Goal: Use online tool/utility: Utilize a website feature to perform a specific function

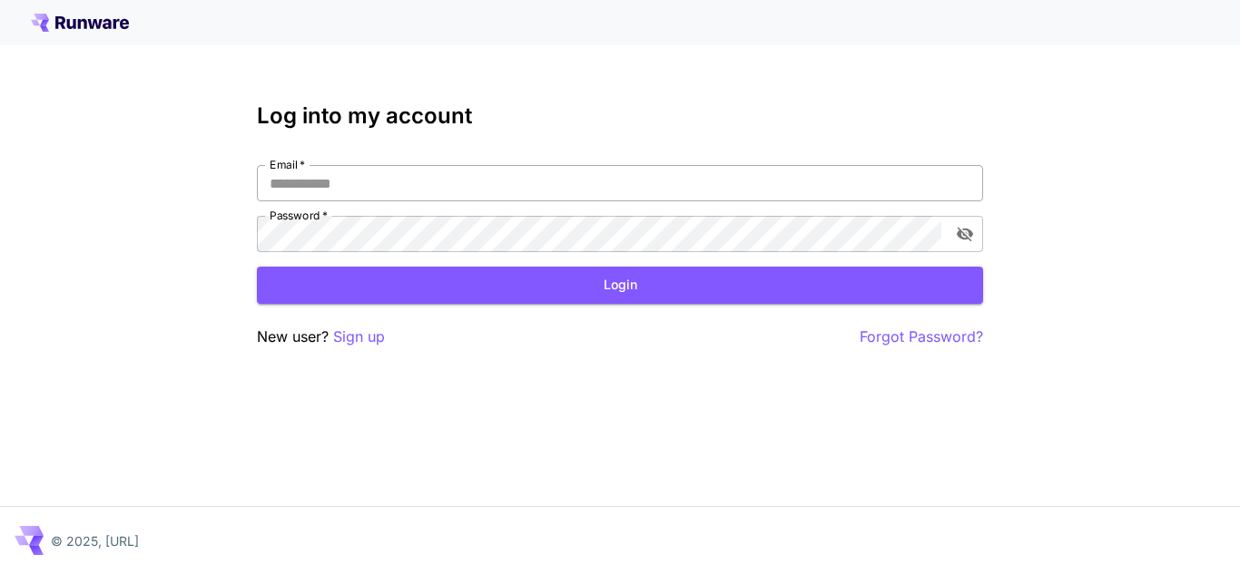
click at [417, 179] on input "Email   *" at bounding box center [620, 183] width 726 height 36
type input "**********"
click button "Login" at bounding box center [620, 285] width 726 height 37
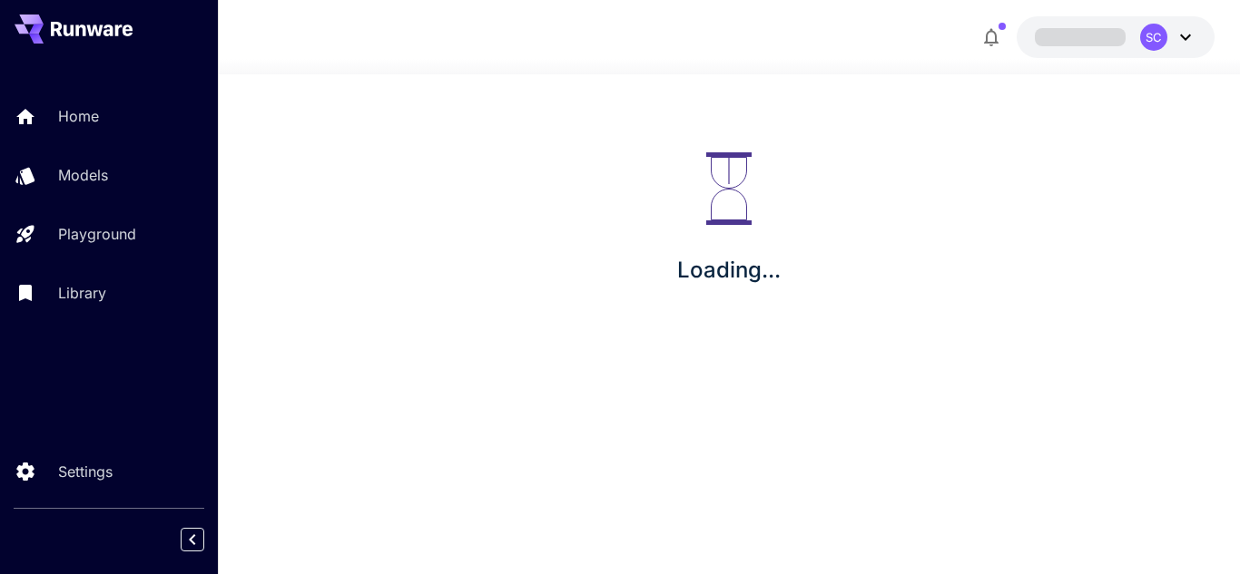
click at [709, 379] on section "Loading..." at bounding box center [729, 324] width 1022 height 500
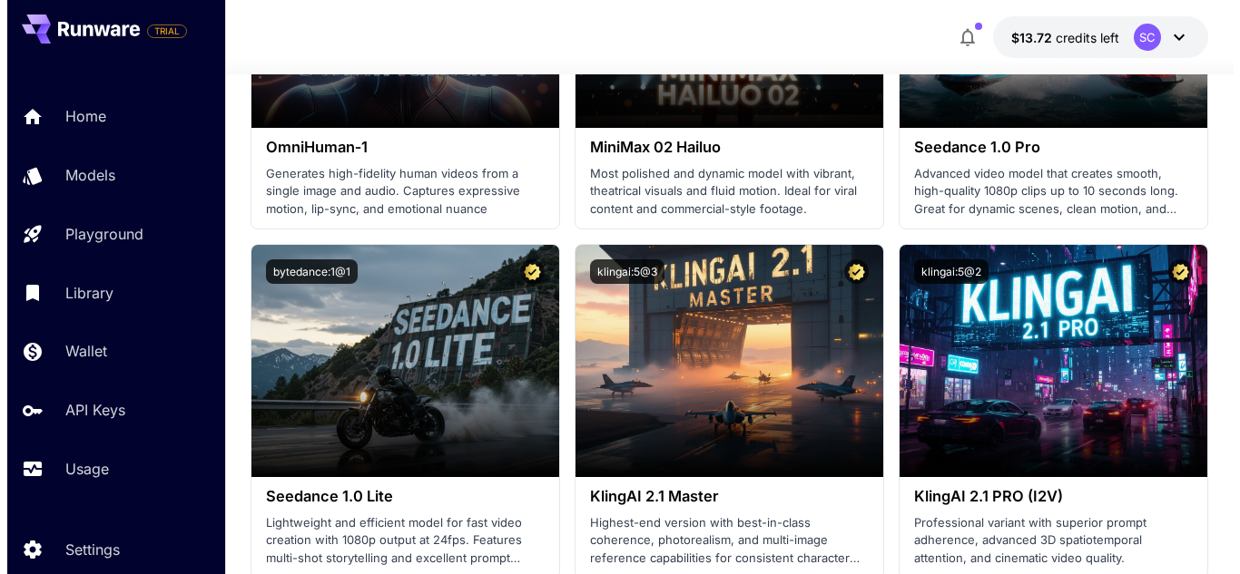
scroll to position [700, 0]
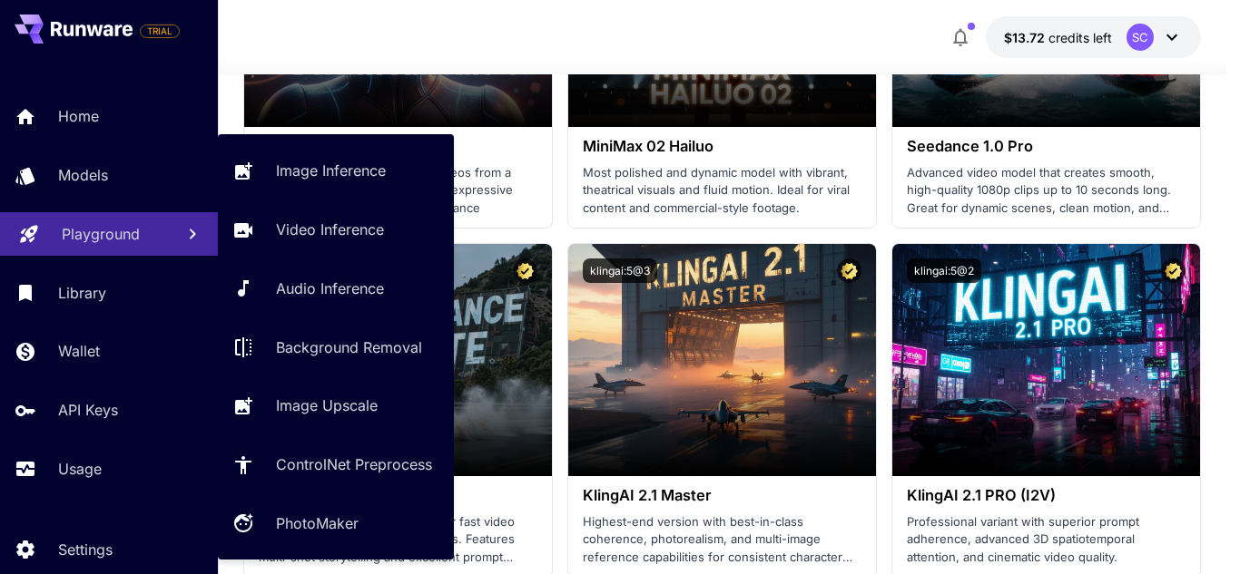
click at [113, 221] on link "Playground" at bounding box center [109, 234] width 218 height 44
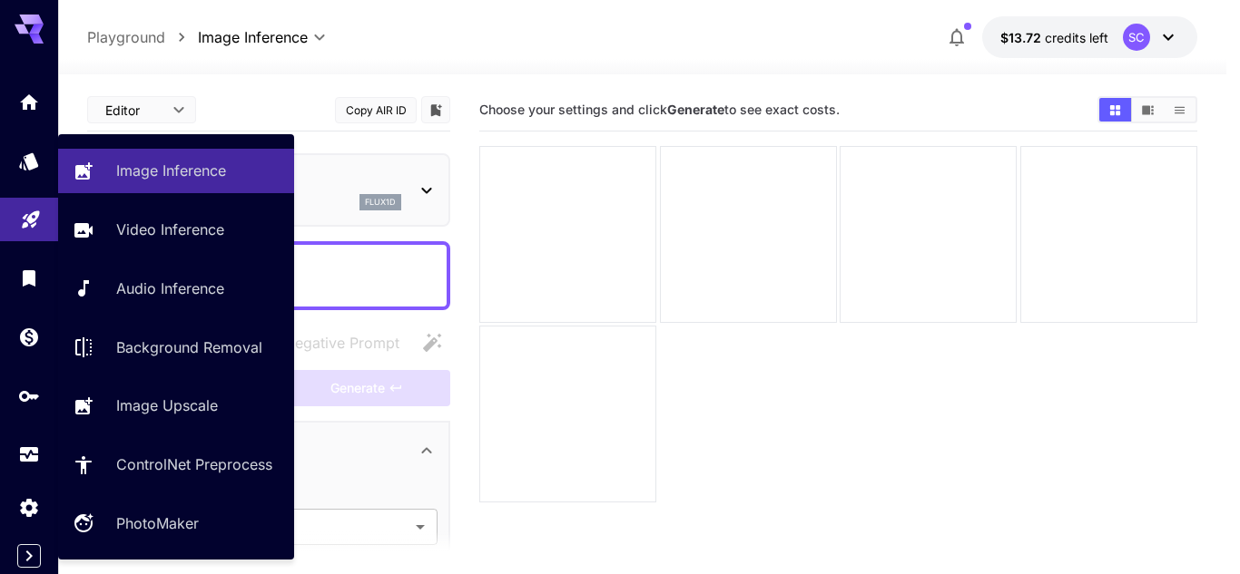
type input "**********"
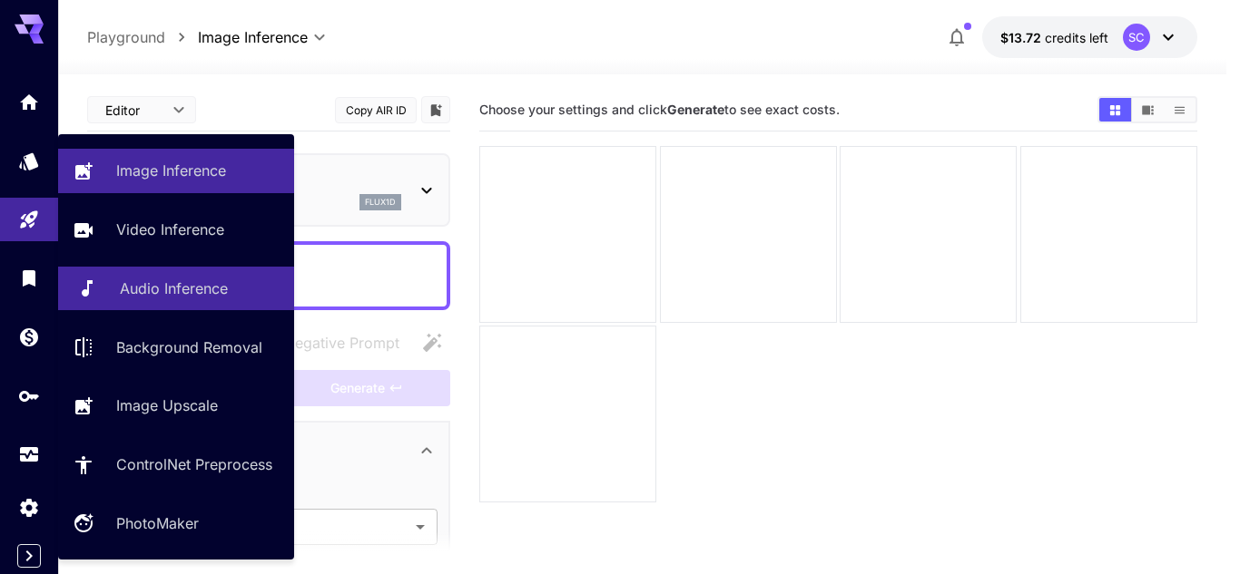
click at [181, 272] on link "Audio Inference" at bounding box center [176, 289] width 236 height 44
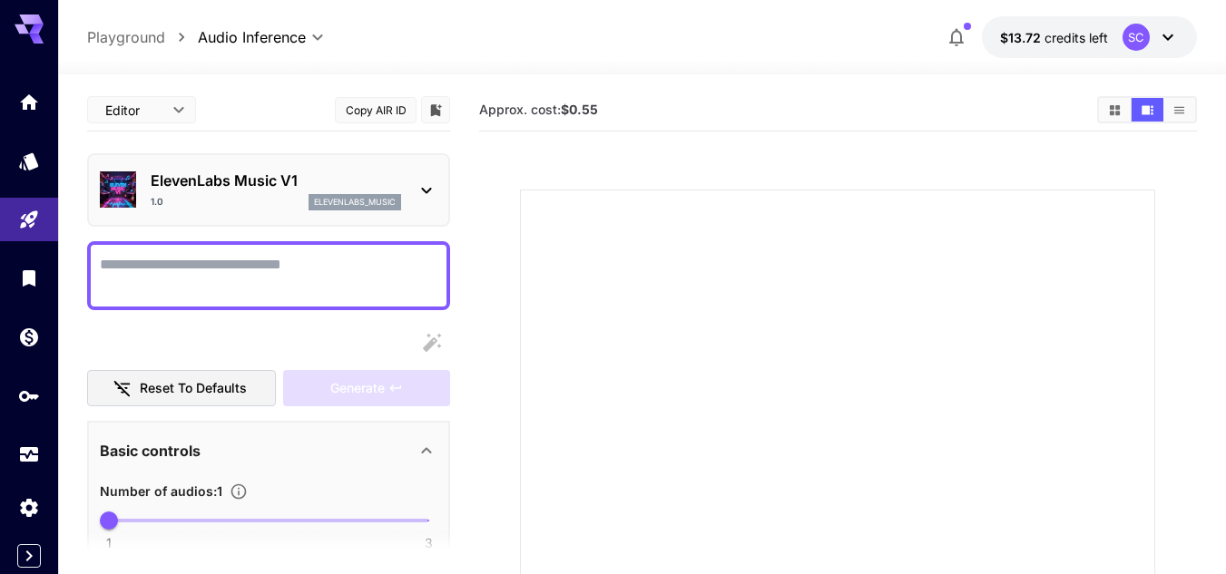
click at [413, 181] on div "ElevenLabs Music V1 1.0 elevenlabs_music" at bounding box center [269, 189] width 338 height 55
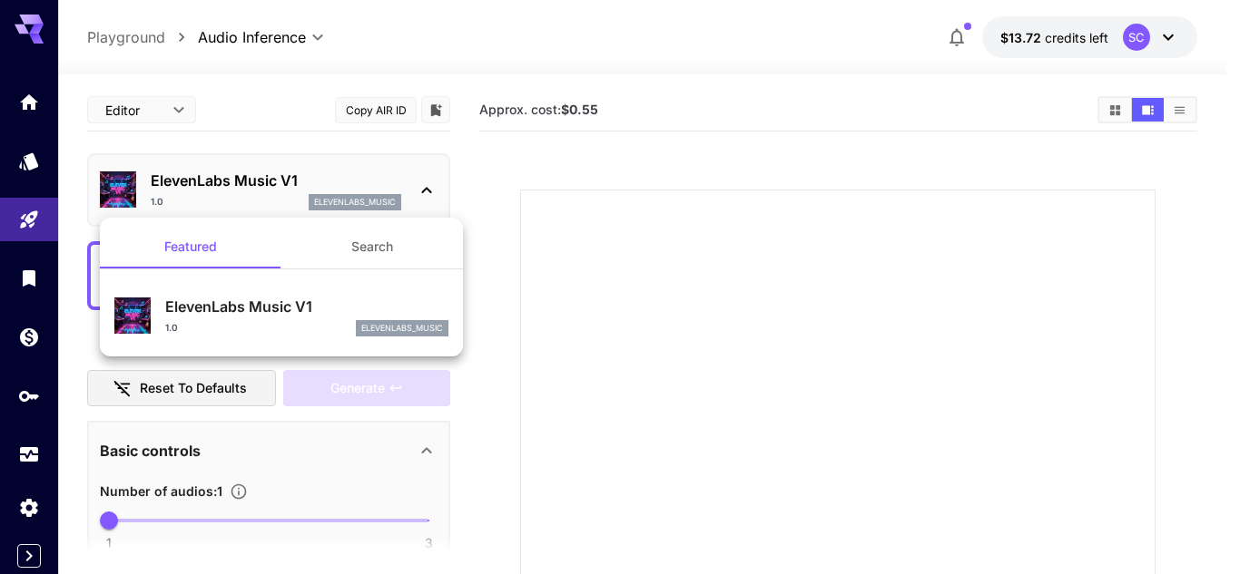
click at [413, 181] on div at bounding box center [620, 287] width 1240 height 574
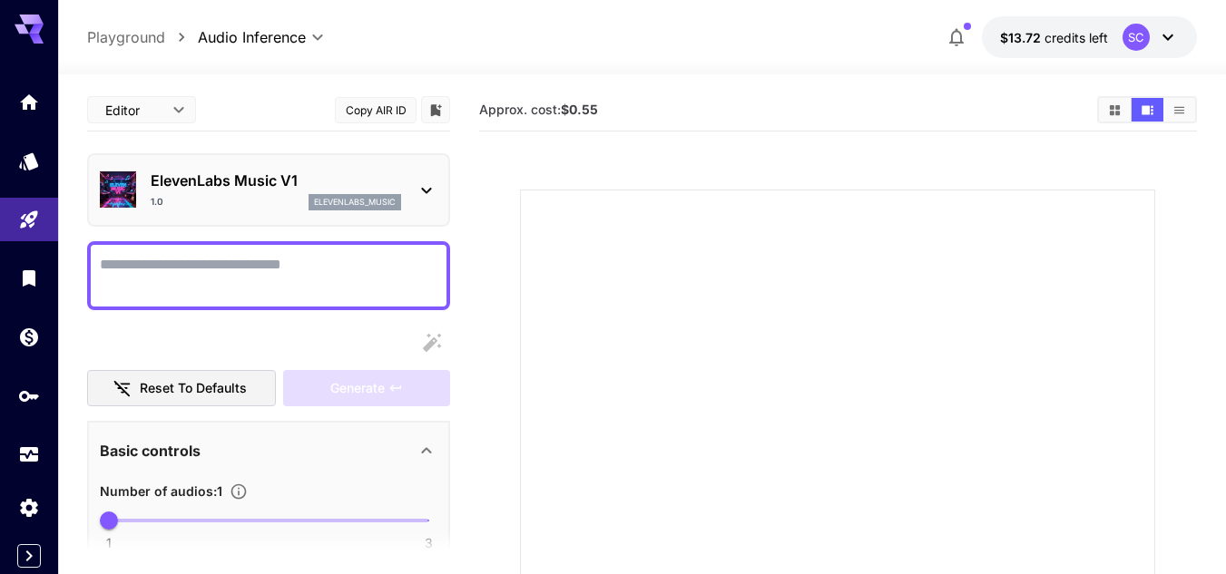
click at [413, 181] on div "ElevenLabs Music V1 1.0 elevenlabs_music" at bounding box center [269, 189] width 338 height 55
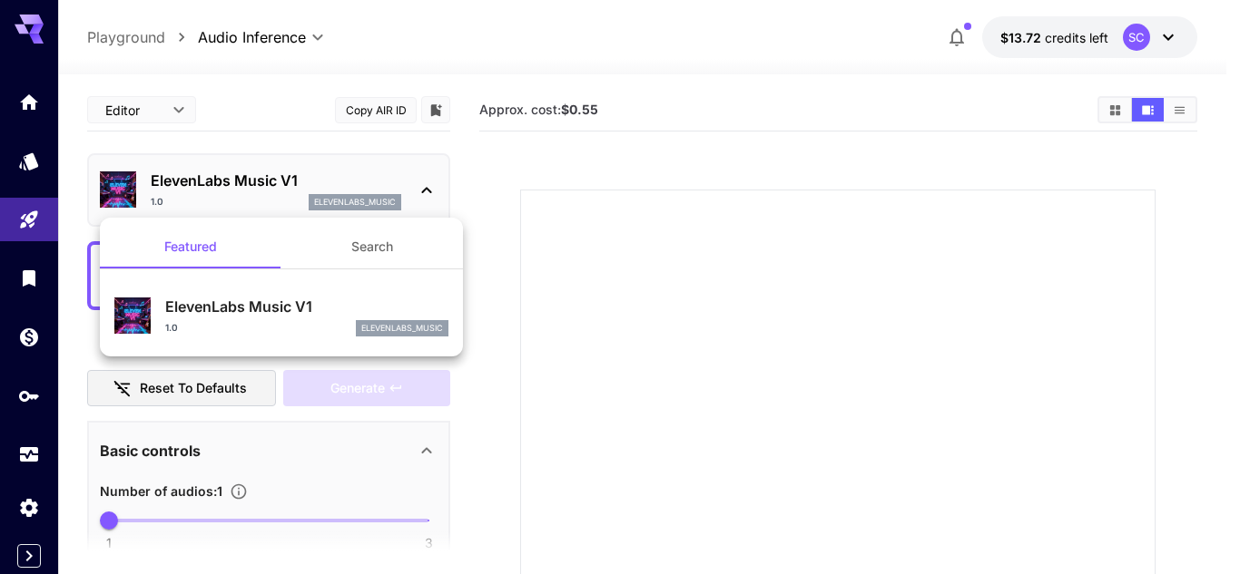
click at [413, 181] on div at bounding box center [620, 287] width 1240 height 574
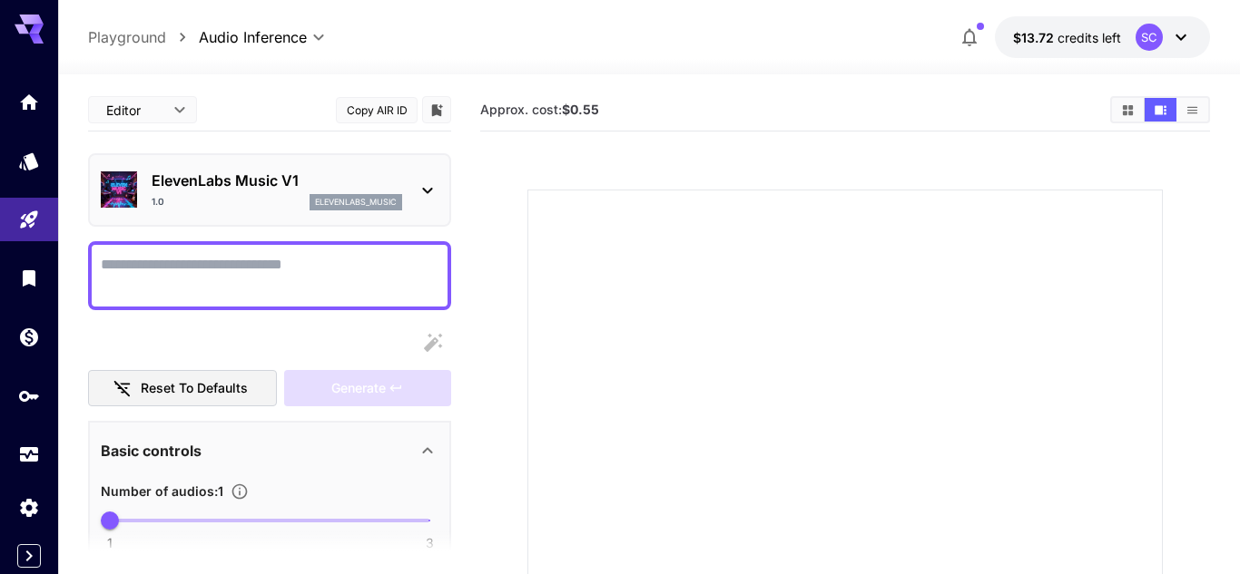
click at [191, 108] on body "**********" at bounding box center [620, 439] width 1240 height 879
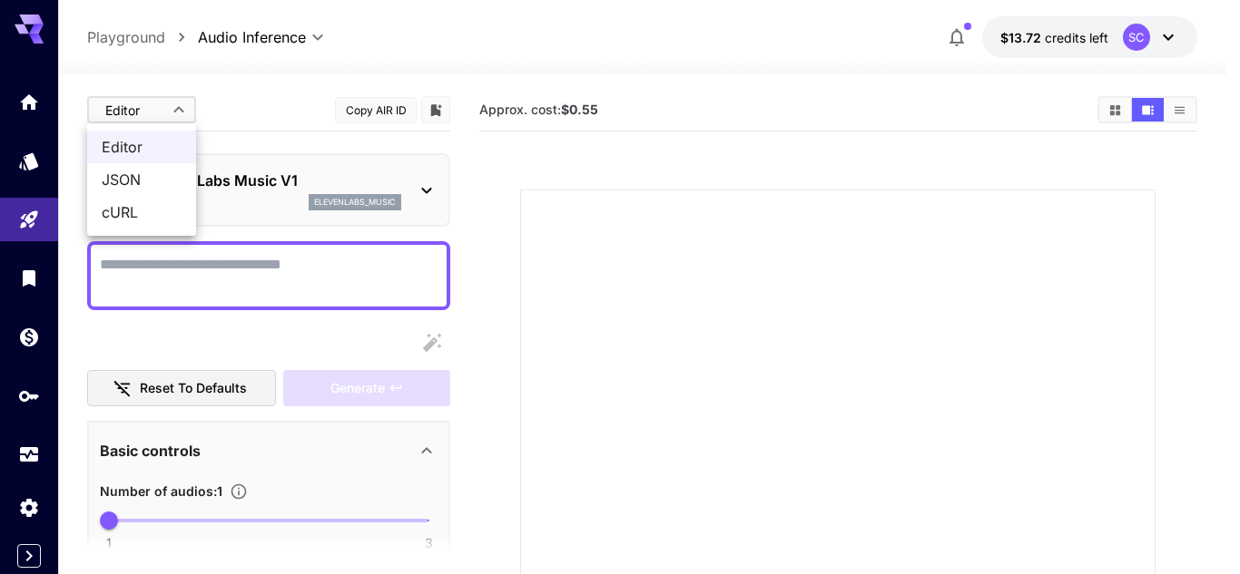
click at [191, 108] on div at bounding box center [620, 287] width 1240 height 574
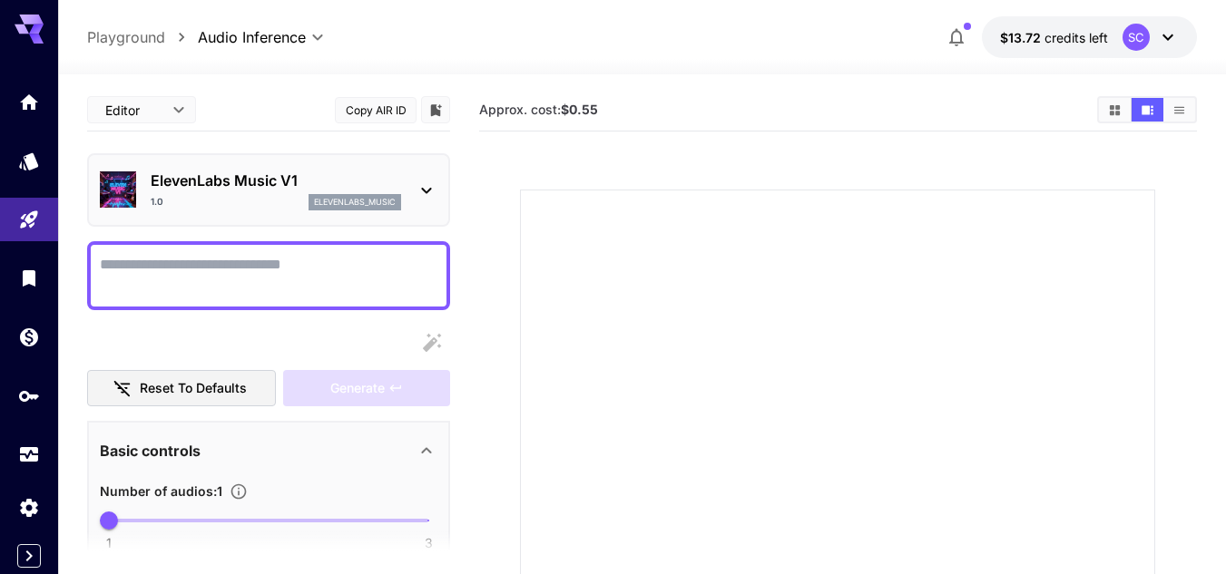
click at [242, 167] on div "ElevenLabs Music V1 1.0 elevenlabs_music" at bounding box center [269, 189] width 338 height 55
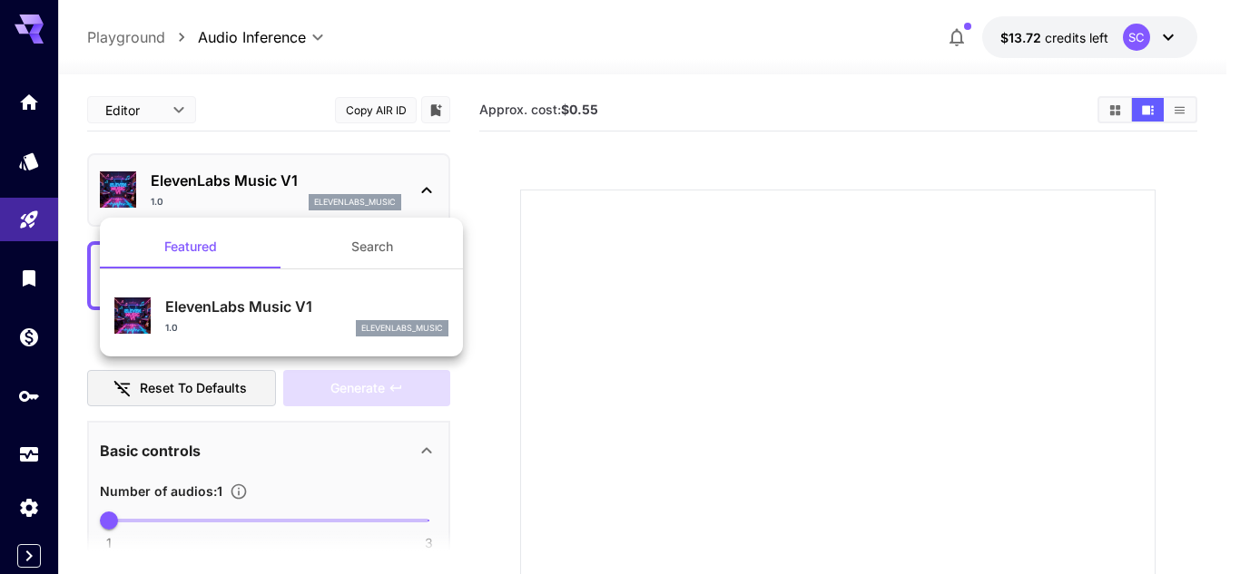
click at [242, 167] on div at bounding box center [620, 287] width 1240 height 574
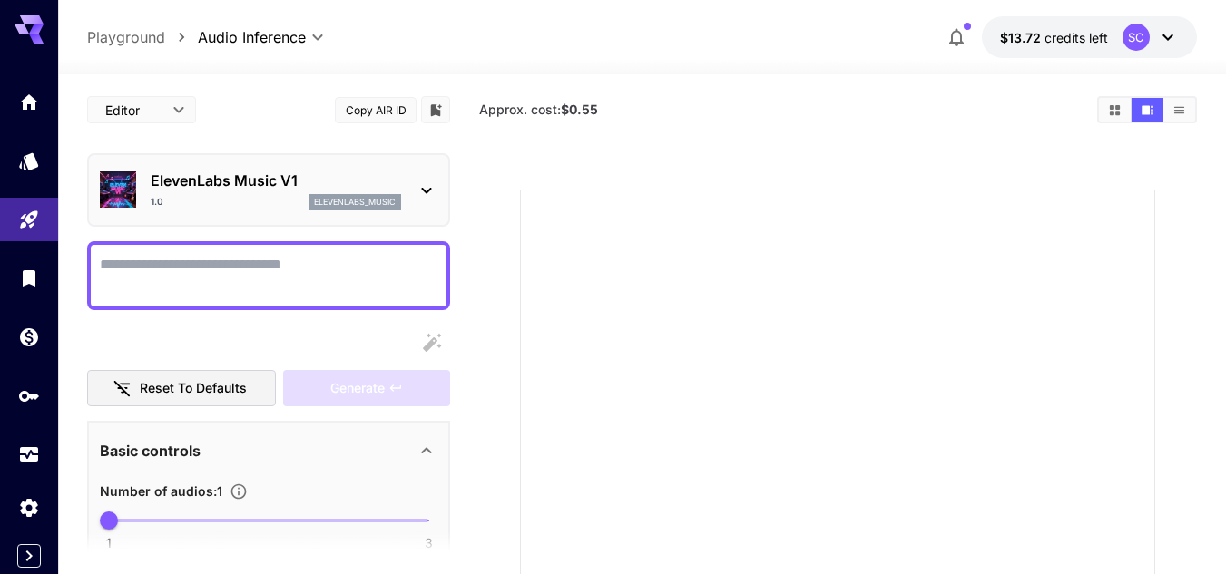
click at [183, 197] on div "1.0 elevenlabs_music" at bounding box center [276, 202] width 250 height 16
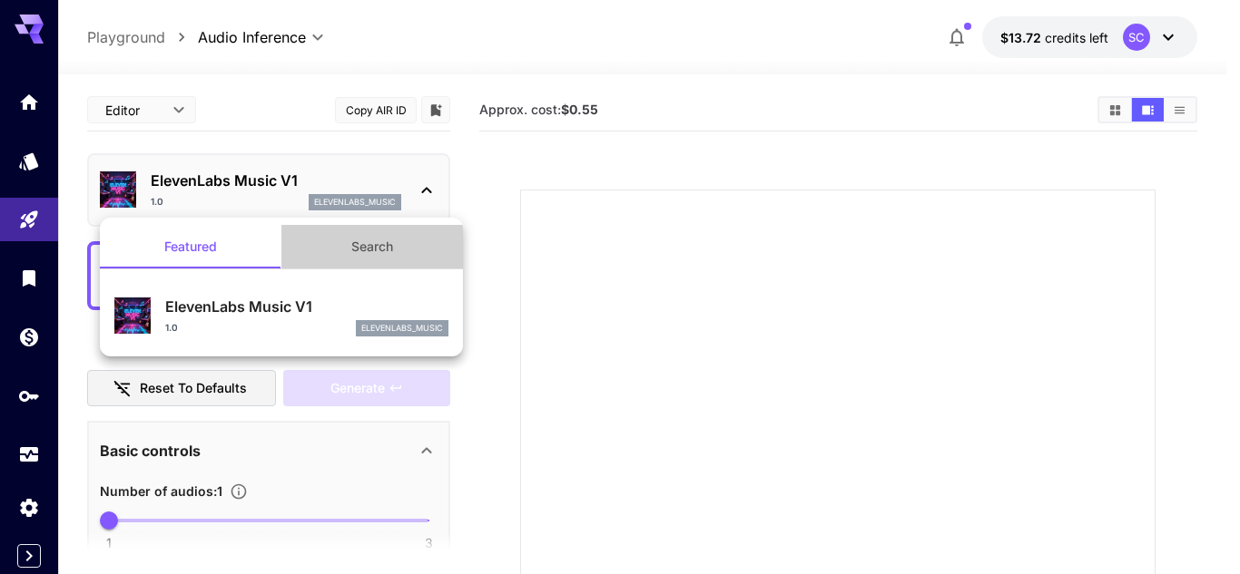
click at [368, 247] on button "Search" at bounding box center [371, 247] width 181 height 44
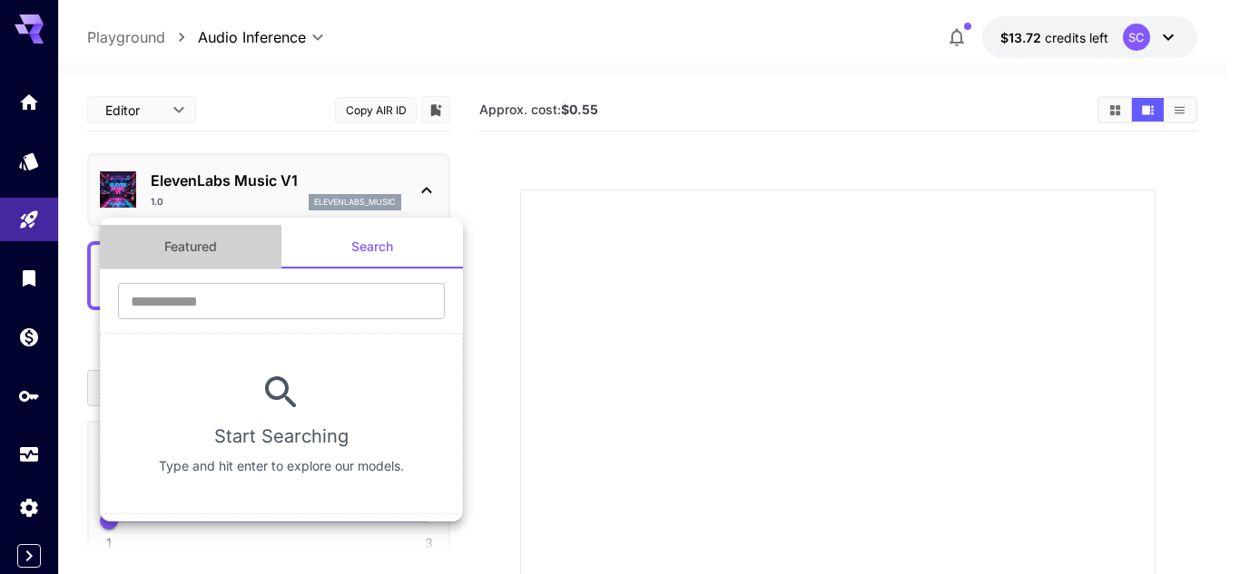
click at [226, 259] on button "Featured" at bounding box center [190, 247] width 181 height 44
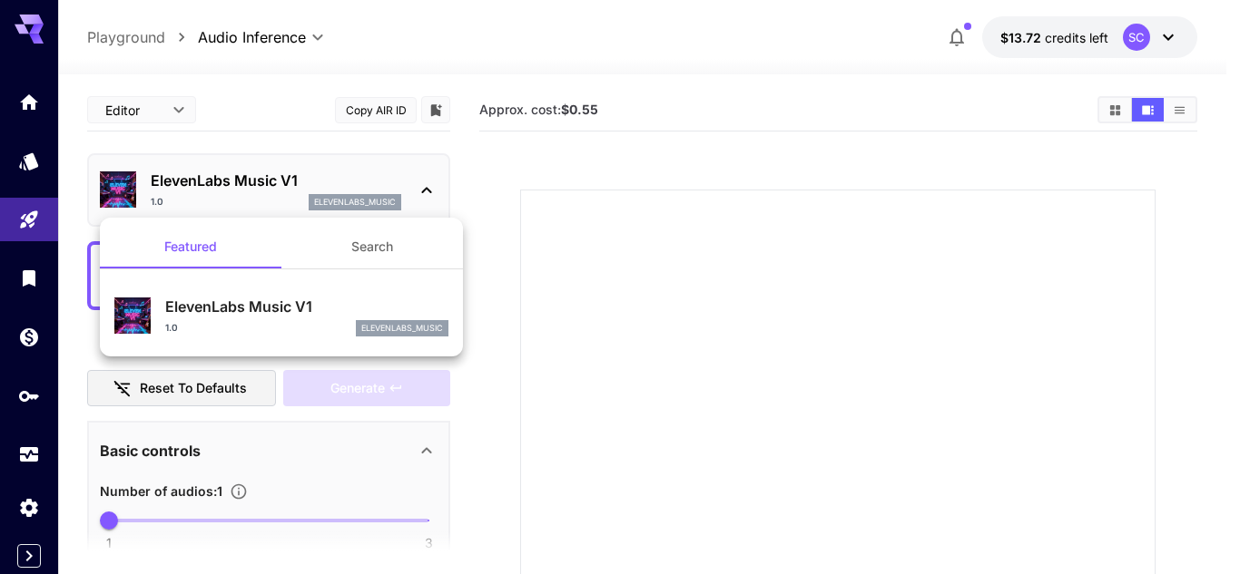
click at [30, 208] on div at bounding box center [620, 287] width 1240 height 574
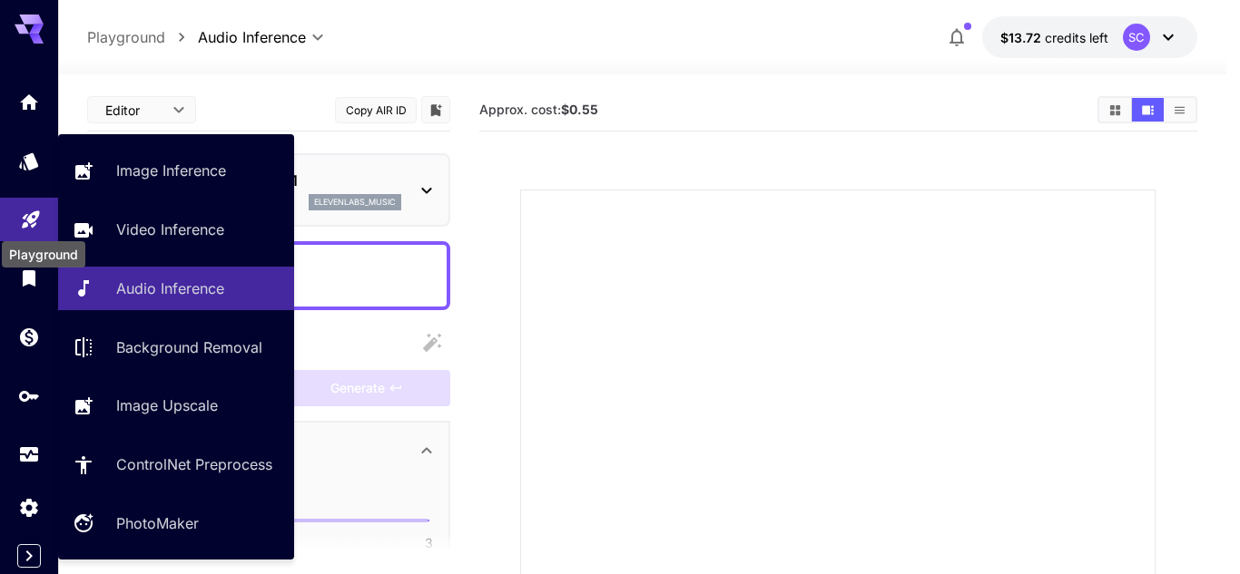
click at [34, 216] on icon "Playground" at bounding box center [31, 214] width 22 height 22
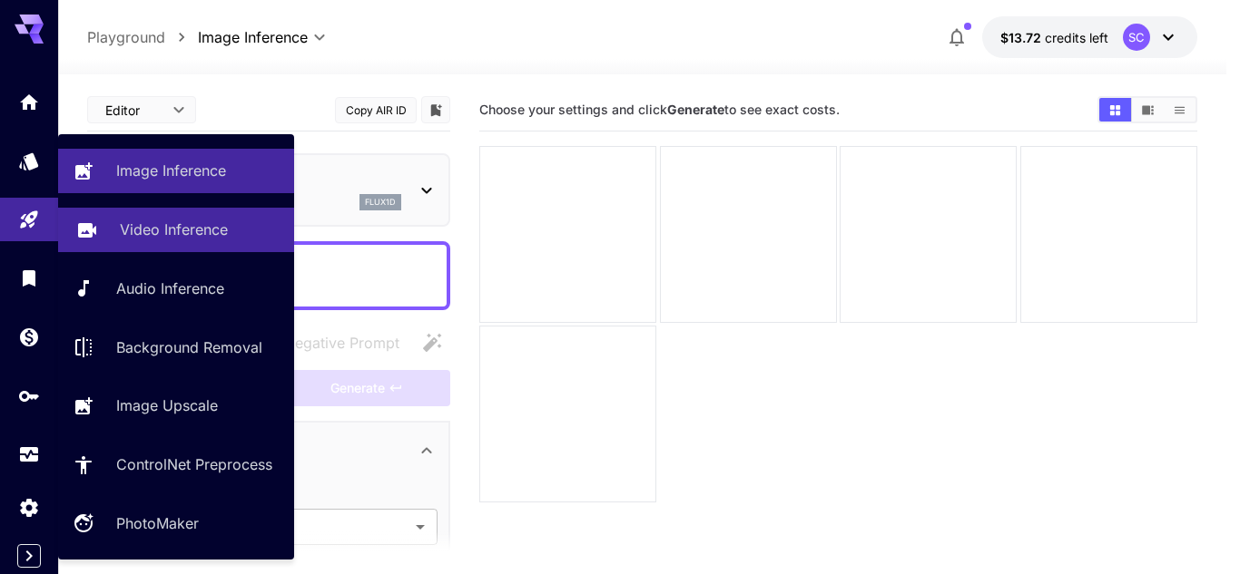
click at [150, 240] on p "Video Inference" at bounding box center [174, 230] width 108 height 22
type input "**********"
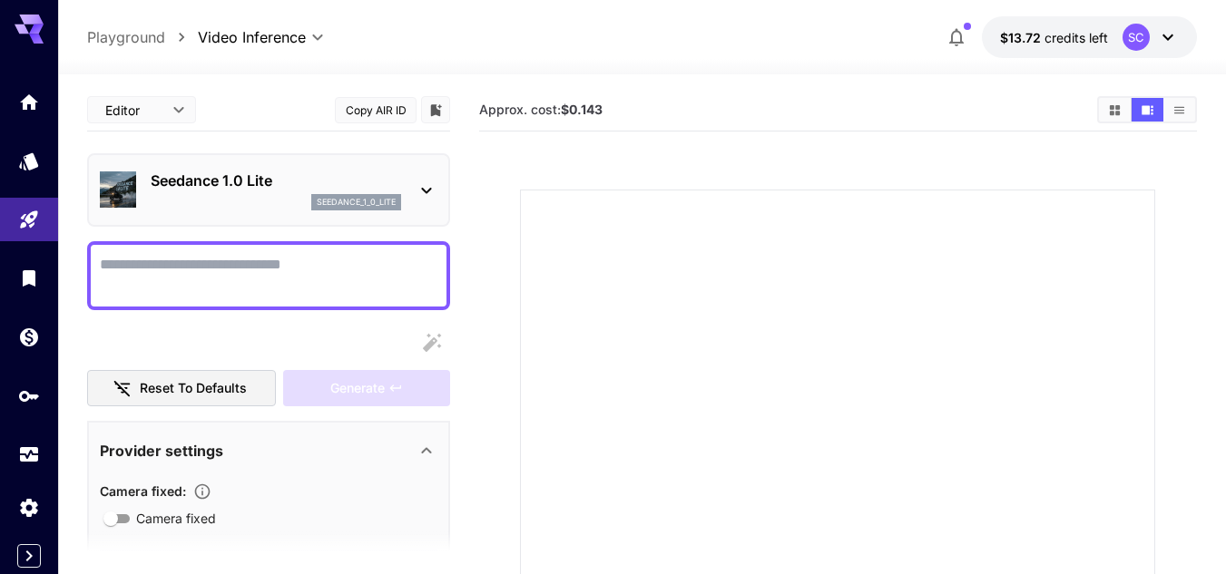
click at [150, 198] on div "Seedance 1.0 Lite seedance_1_0_lite" at bounding box center [269, 189] width 338 height 55
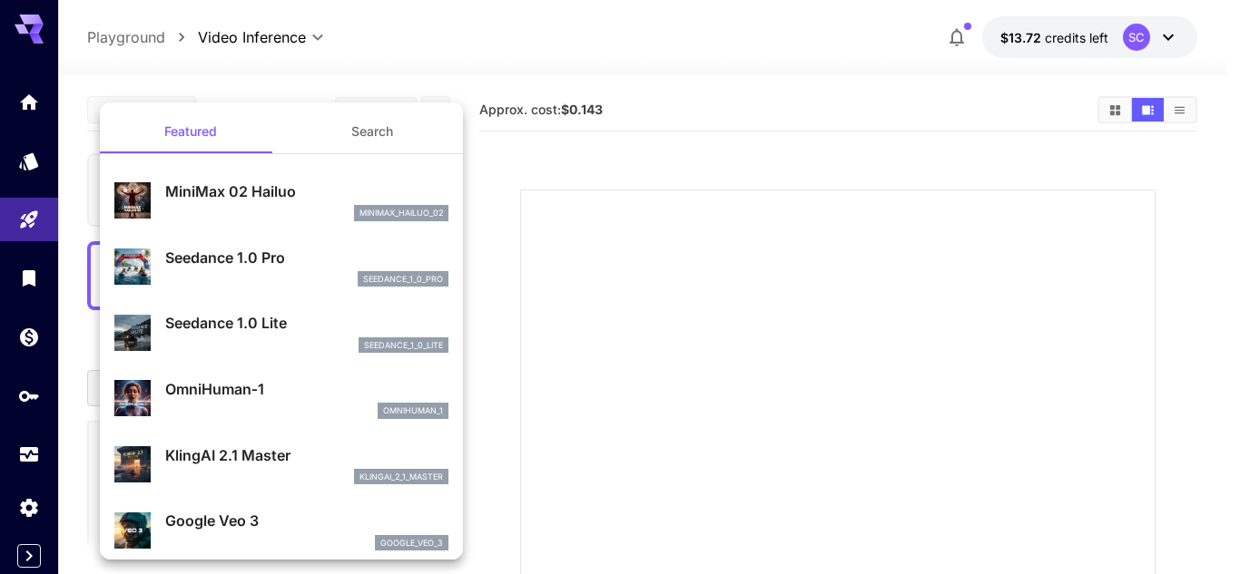
click at [36, 223] on div at bounding box center [620, 287] width 1240 height 574
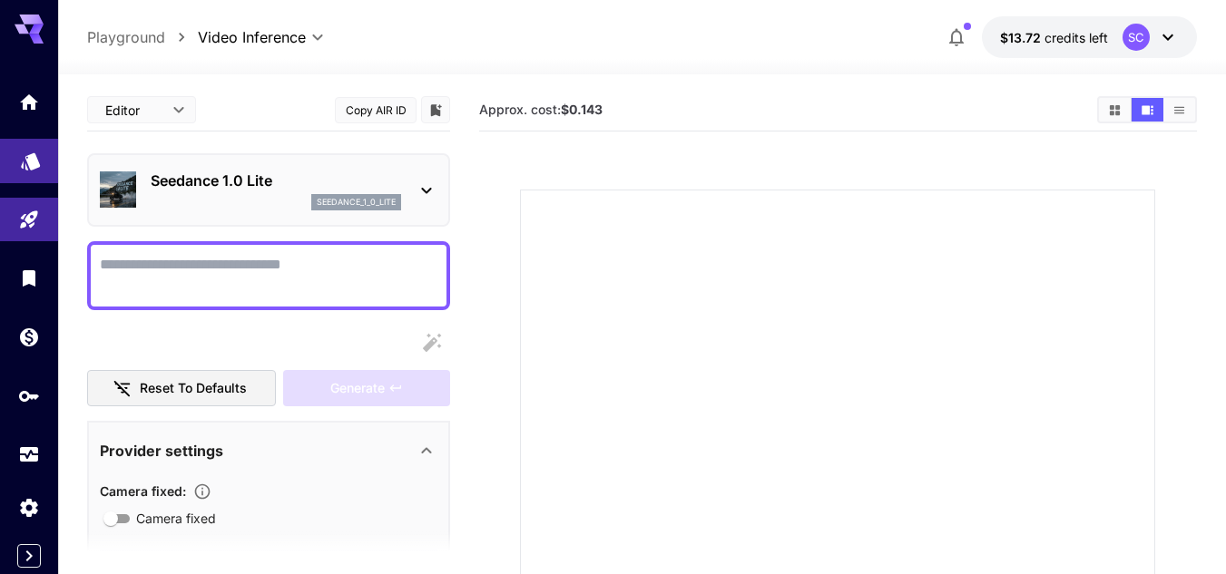
click at [34, 179] on link at bounding box center [29, 161] width 58 height 44
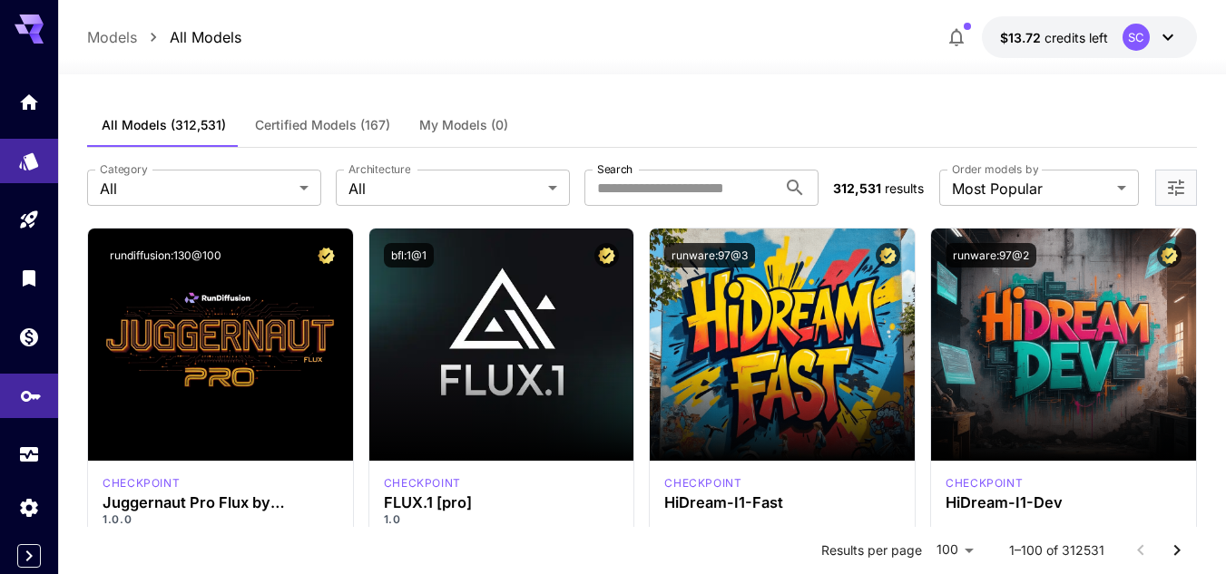
click at [44, 404] on link at bounding box center [29, 396] width 58 height 44
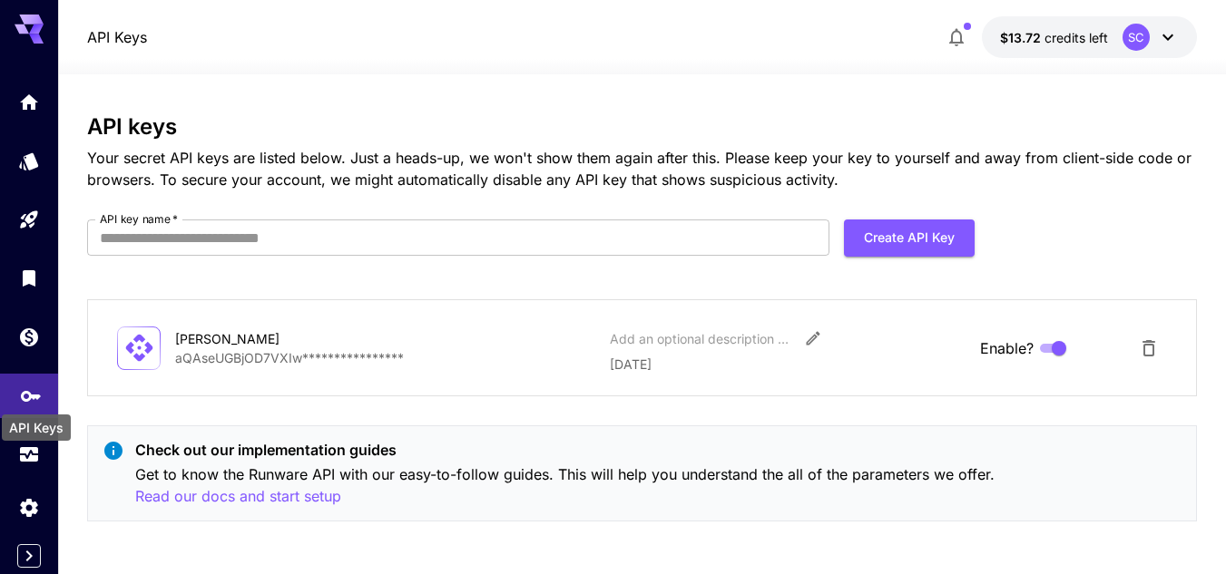
scroll to position [2, 0]
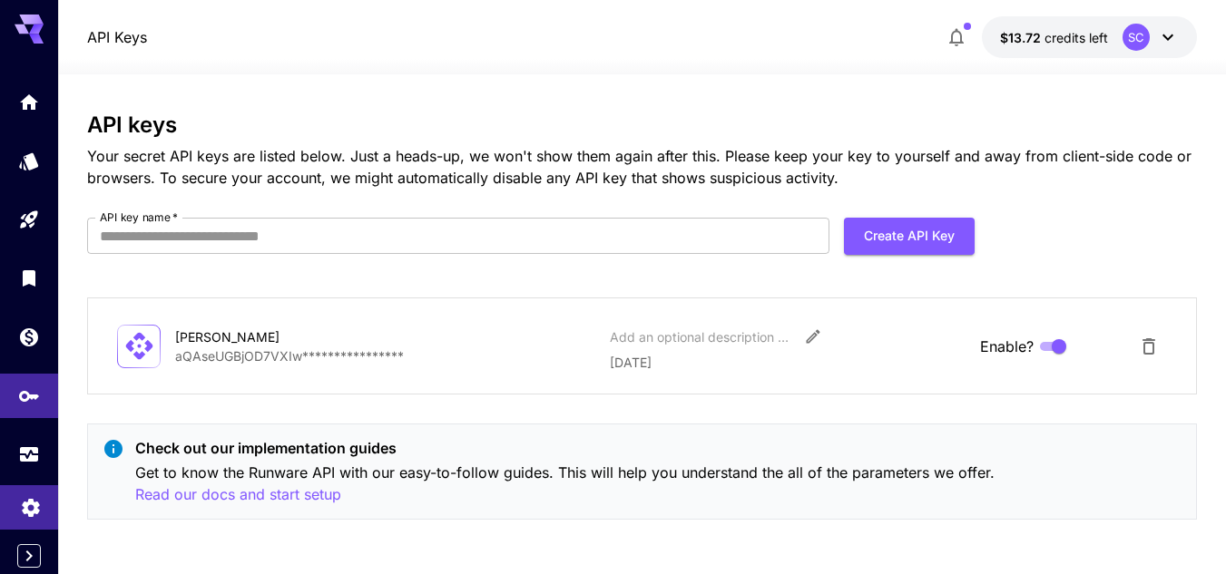
click at [13, 499] on link at bounding box center [29, 508] width 58 height 44
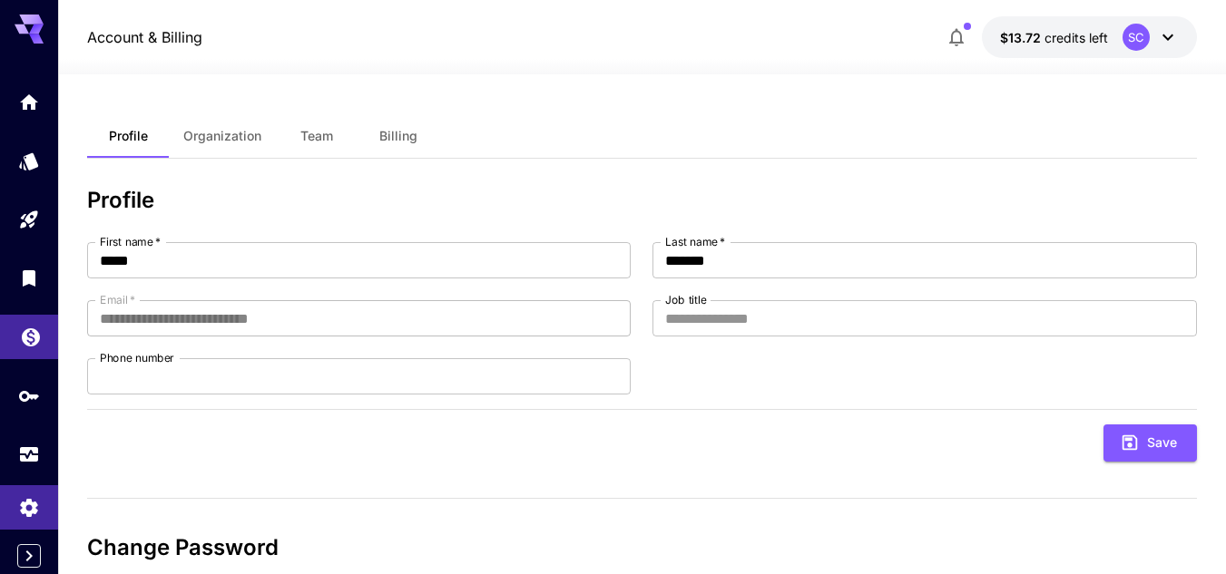
click at [34, 319] on link at bounding box center [29, 337] width 58 height 44
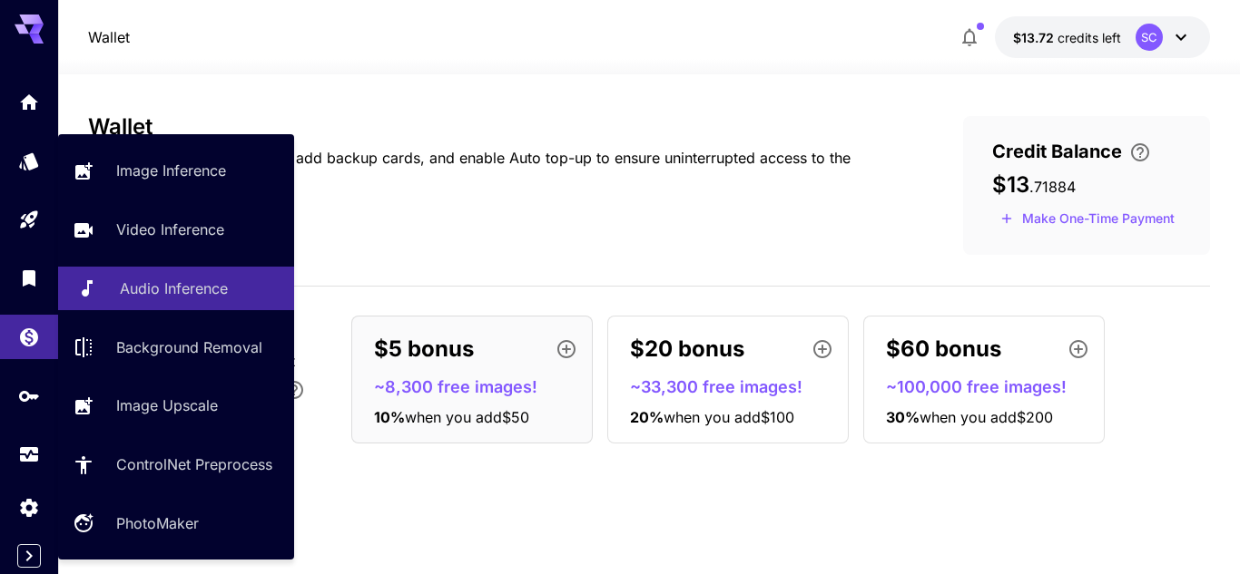
click at [122, 274] on link "Audio Inference" at bounding box center [176, 289] width 236 height 44
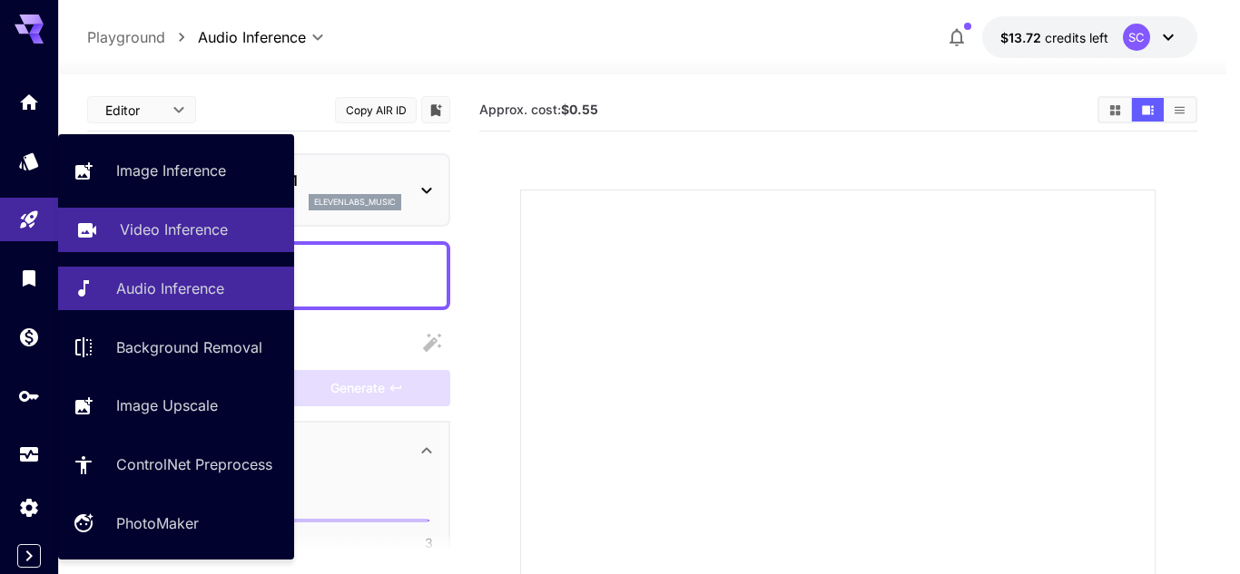
click at [143, 225] on p "Video Inference" at bounding box center [174, 230] width 108 height 22
type input "**********"
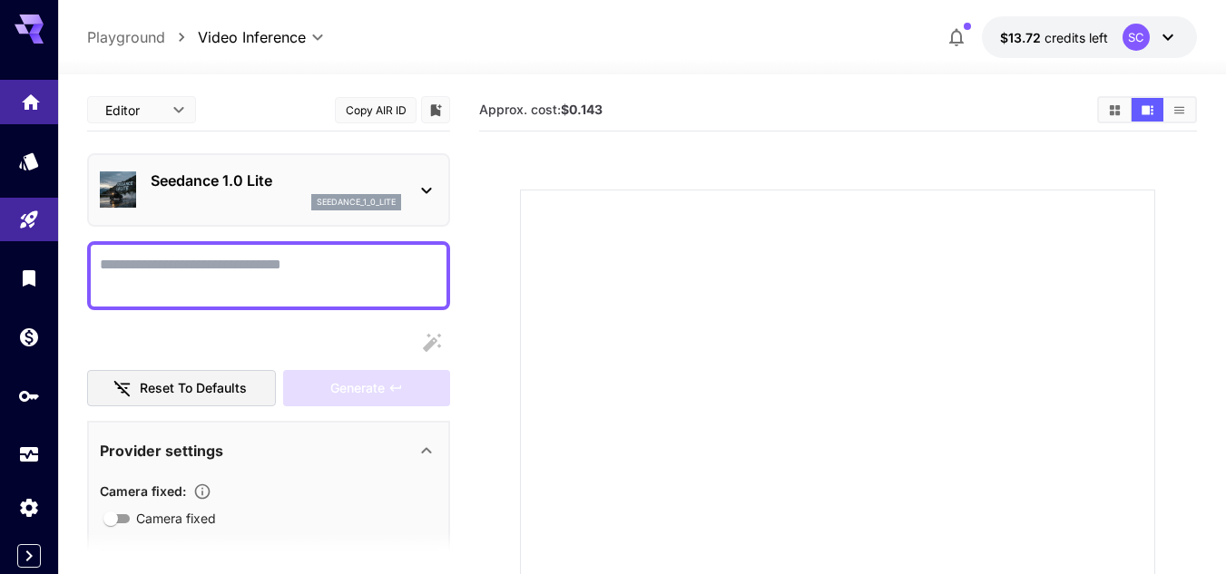
click at [28, 116] on link at bounding box center [29, 102] width 58 height 44
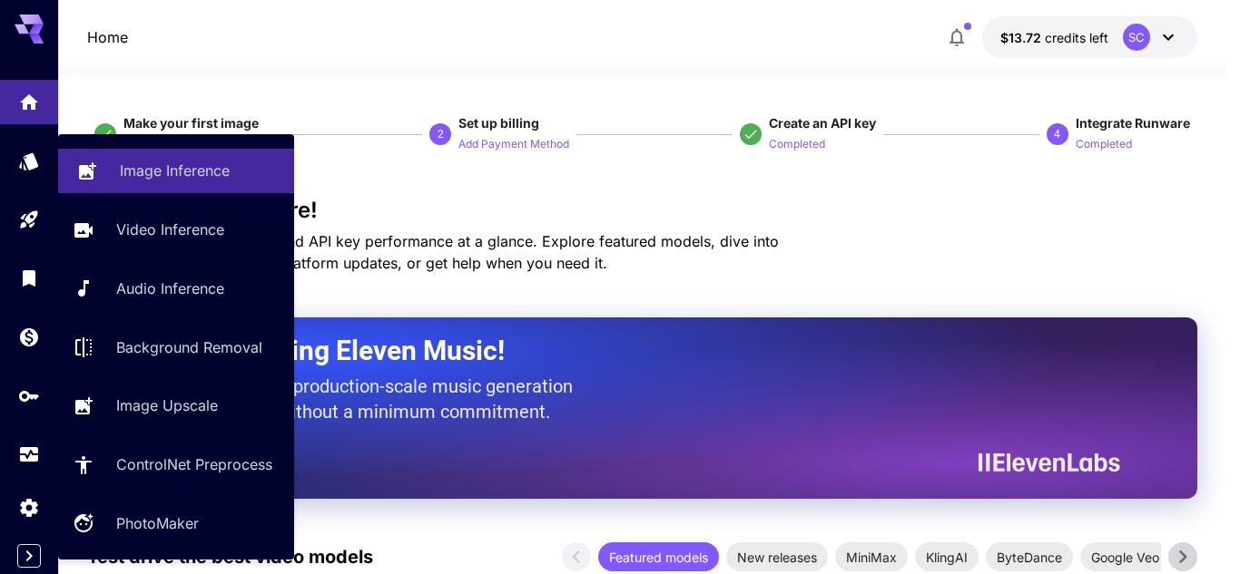
click at [169, 153] on link "Image Inference" at bounding box center [176, 171] width 236 height 44
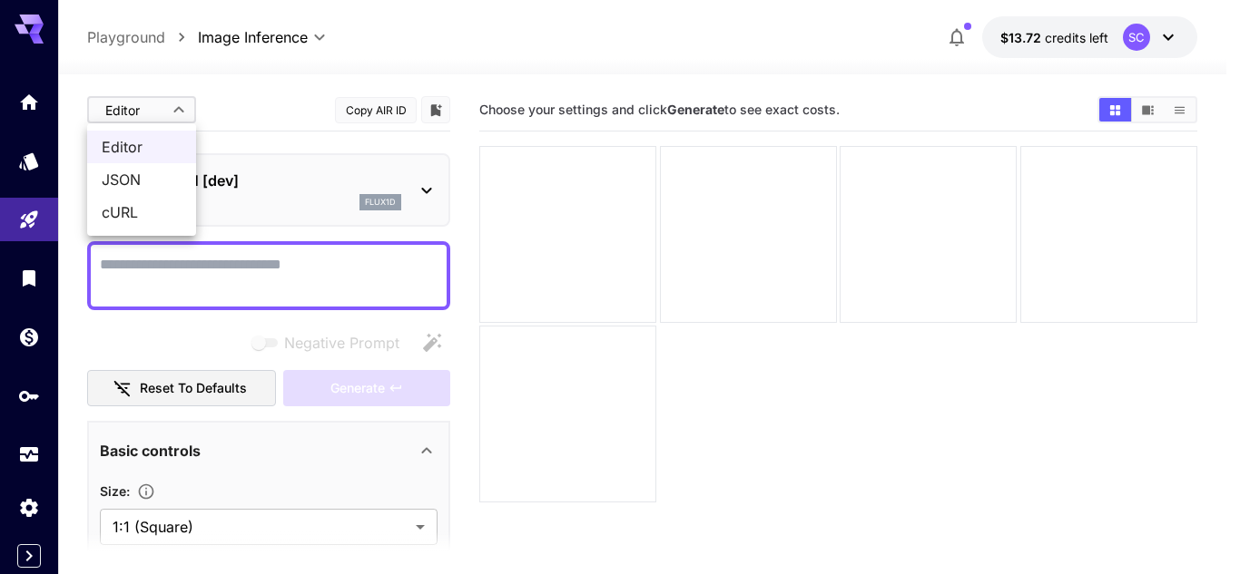
click at [179, 108] on body "**********" at bounding box center [620, 359] width 1240 height 718
click at [178, 104] on div at bounding box center [620, 287] width 1240 height 574
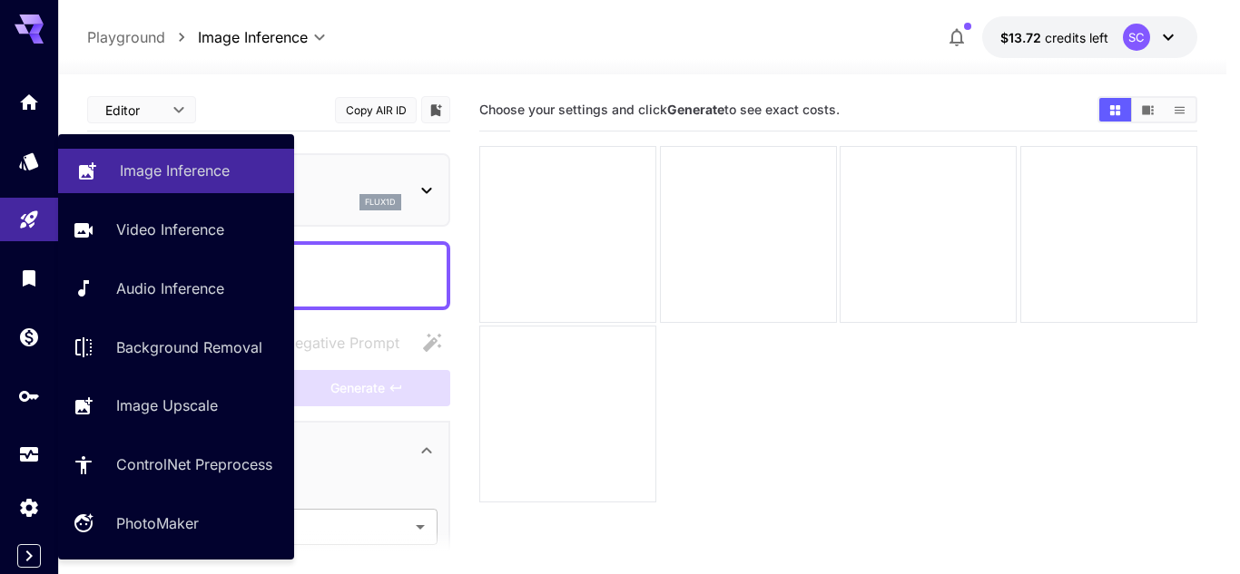
click at [154, 173] on p "Image Inference" at bounding box center [175, 171] width 110 height 22
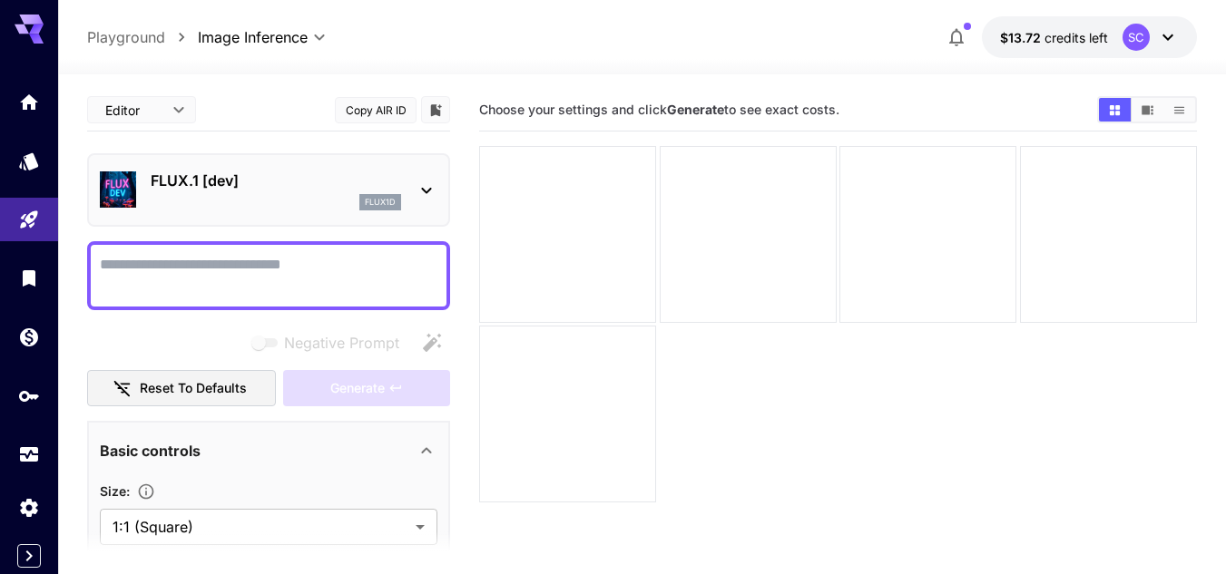
click at [131, 34] on p "Playground" at bounding box center [126, 37] width 78 height 22
click at [31, 268] on icon "Library" at bounding box center [31, 273] width 22 height 22
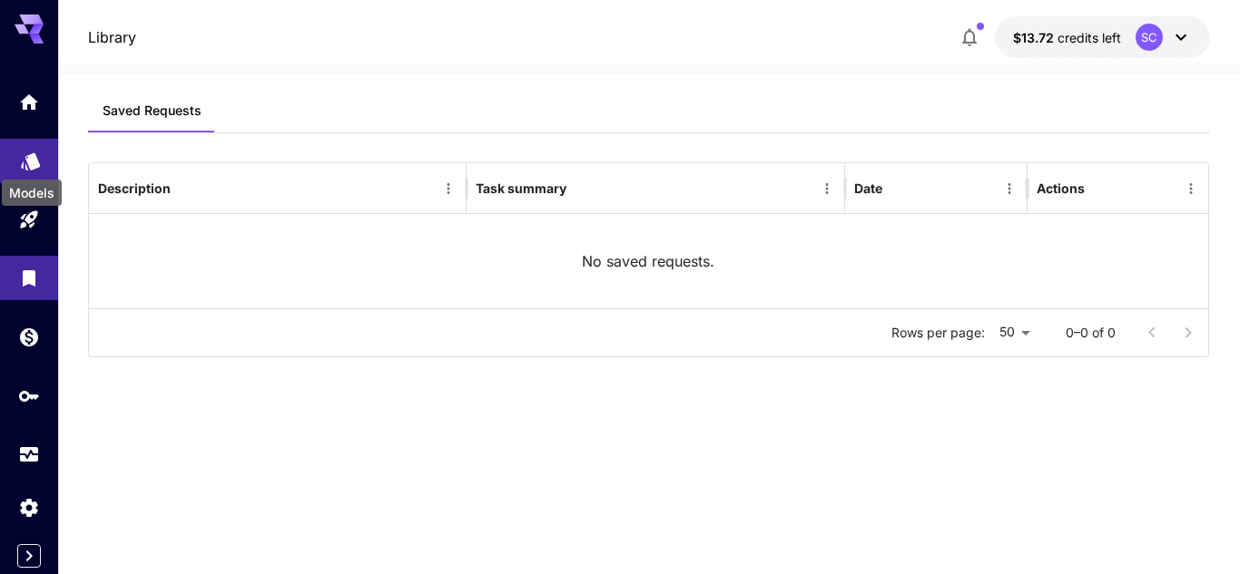
click at [25, 152] on icon "Models" at bounding box center [31, 155] width 22 height 22
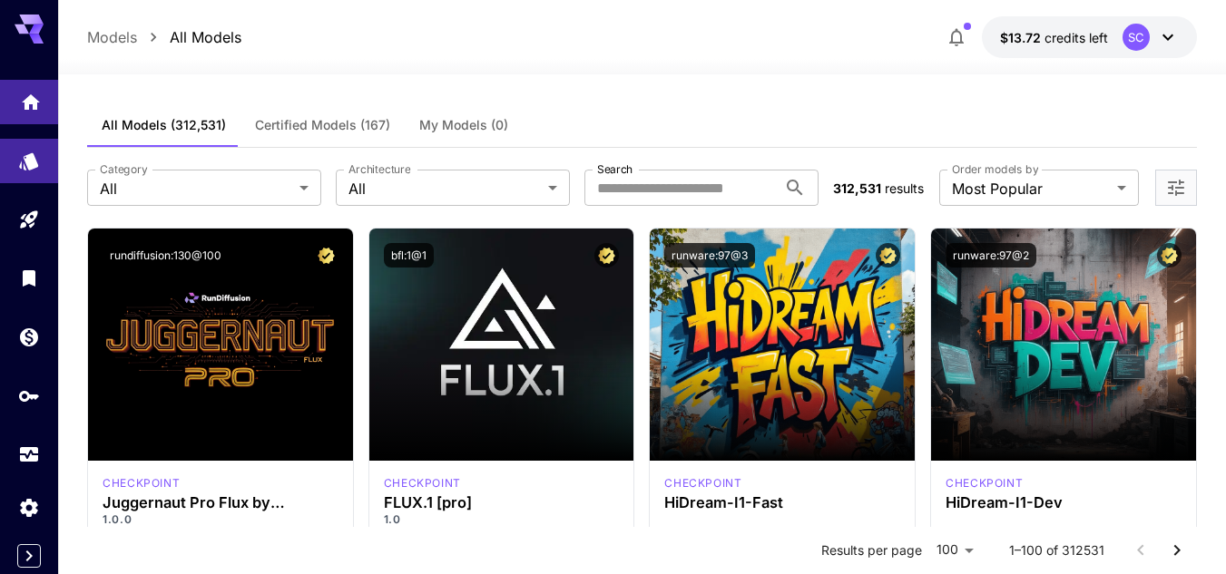
click at [31, 86] on link at bounding box center [29, 102] width 58 height 44
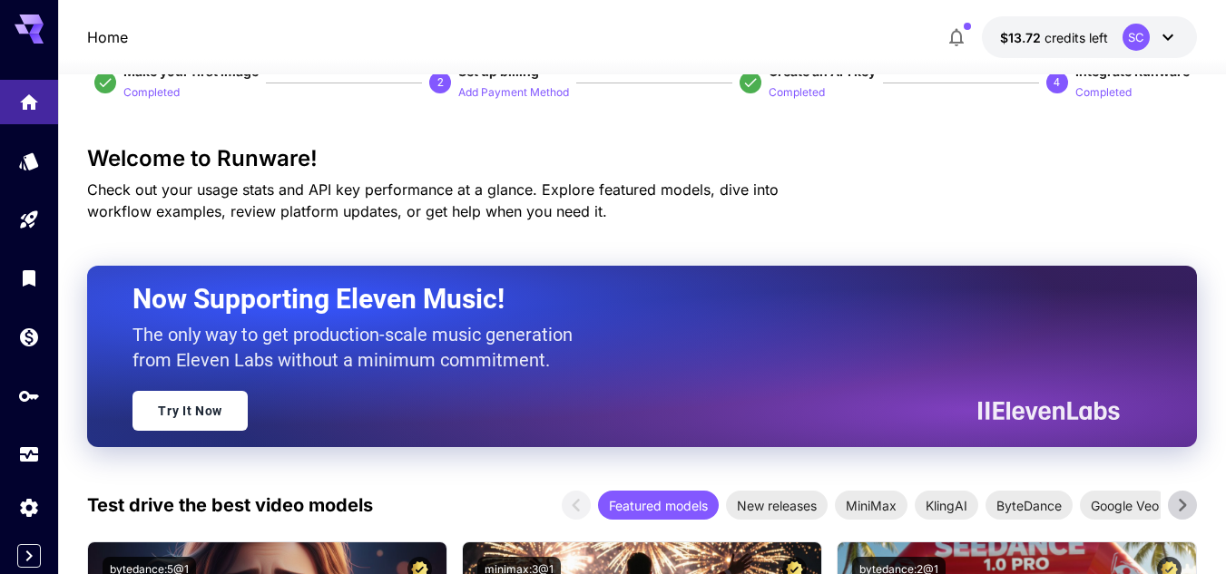
scroll to position [33, 0]
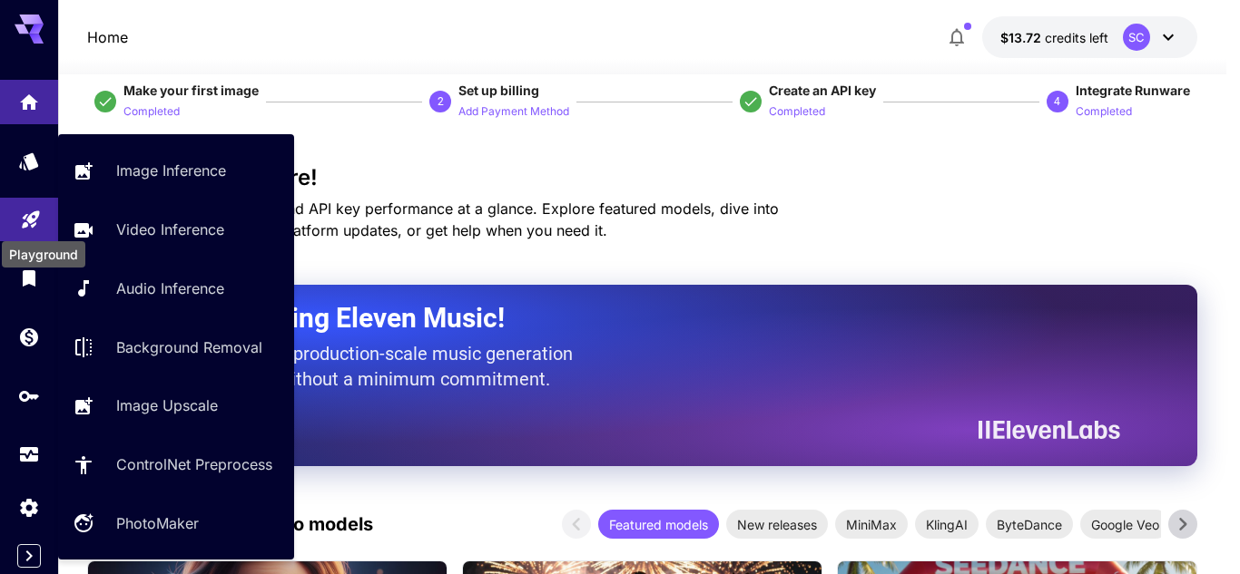
click at [34, 210] on icon "Playground" at bounding box center [31, 214] width 22 height 22
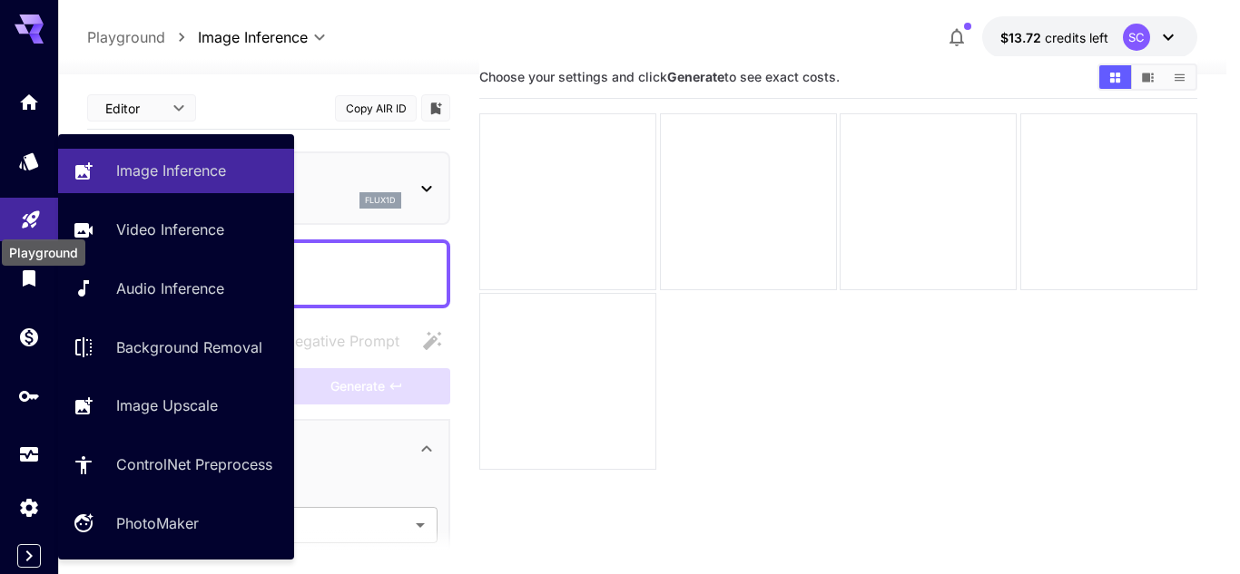
click at [34, 210] on icon "Playground" at bounding box center [30, 214] width 17 height 17
click at [10, 225] on link at bounding box center [29, 220] width 58 height 44
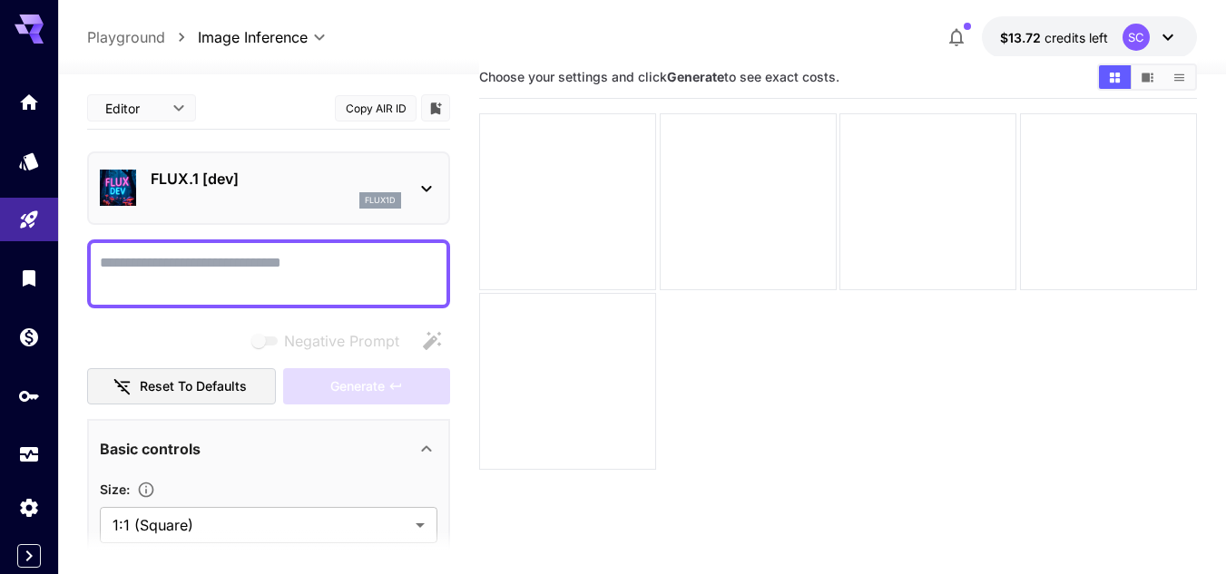
click at [468, 34] on div "**********" at bounding box center [642, 37] width 1110 height 42
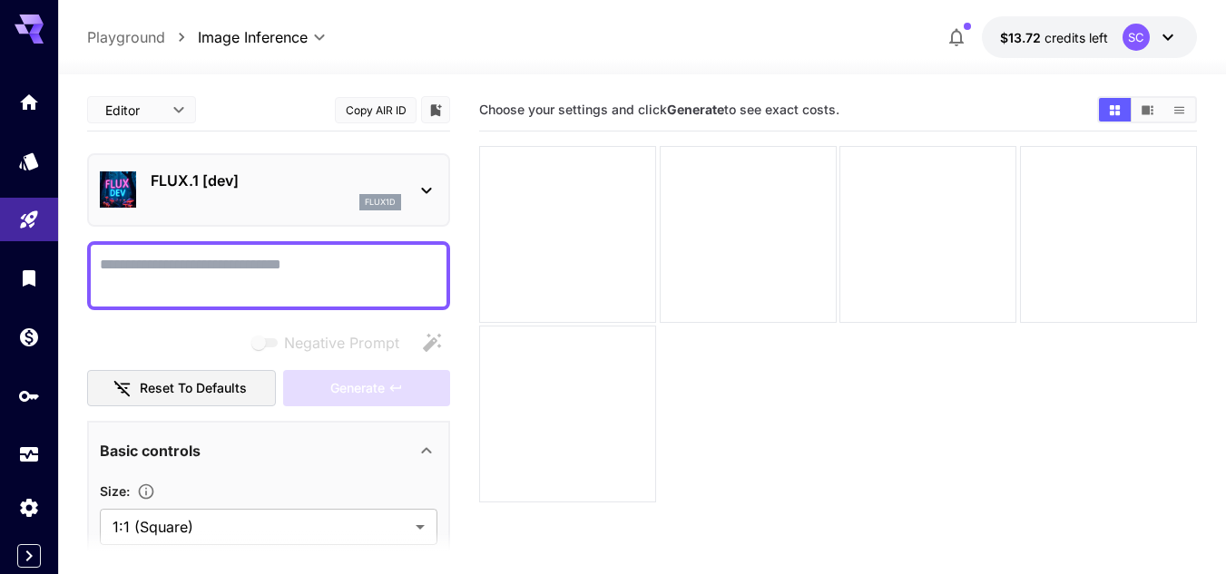
click at [295, 211] on div "FLUX.1 [dev] flux1d" at bounding box center [269, 189] width 338 height 55
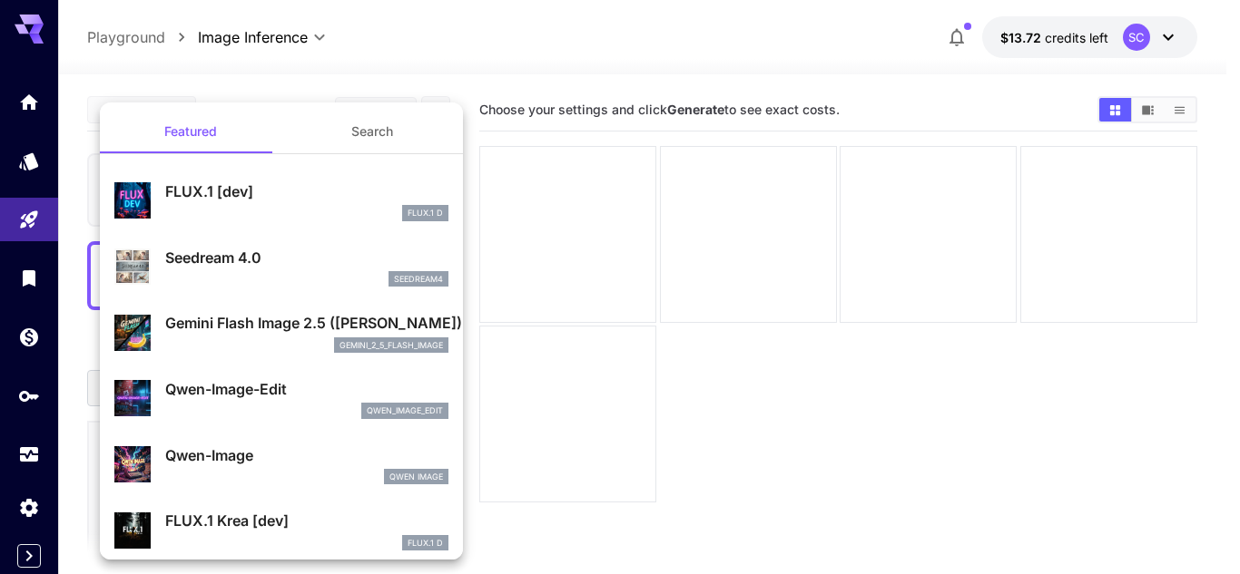
click at [572, 281] on div at bounding box center [620, 287] width 1240 height 574
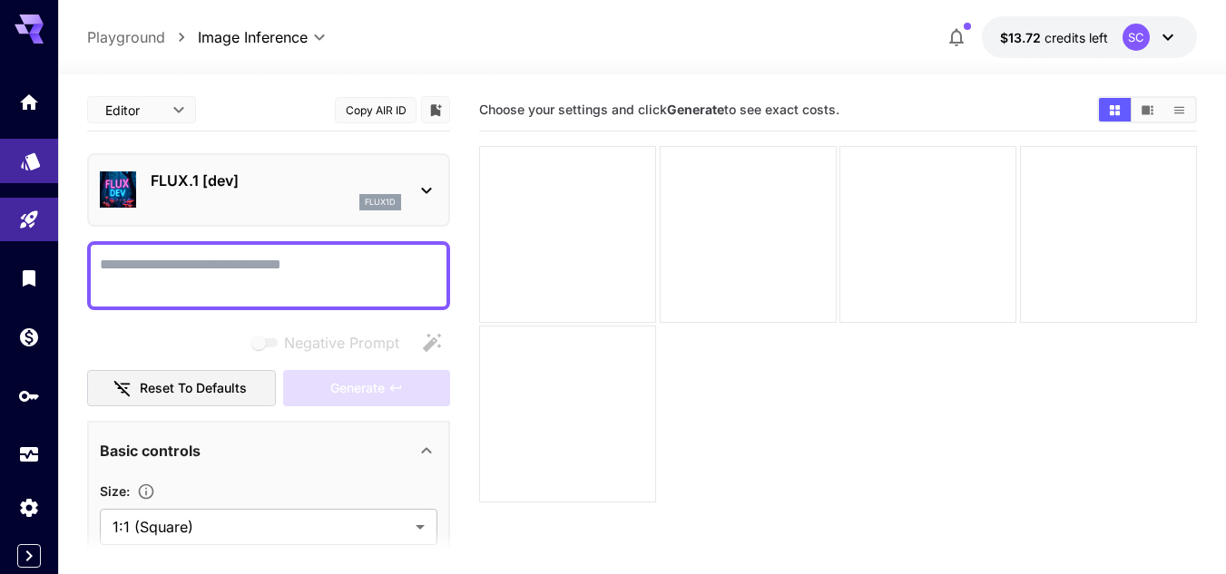
click at [44, 179] on link at bounding box center [29, 161] width 58 height 44
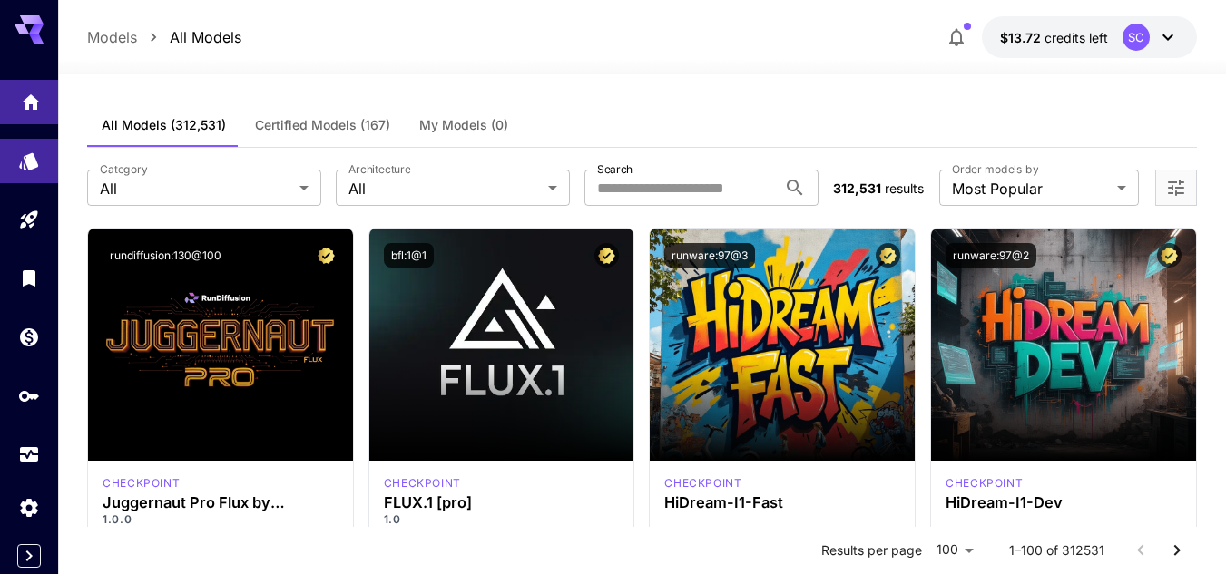
click at [21, 122] on link at bounding box center [29, 102] width 58 height 44
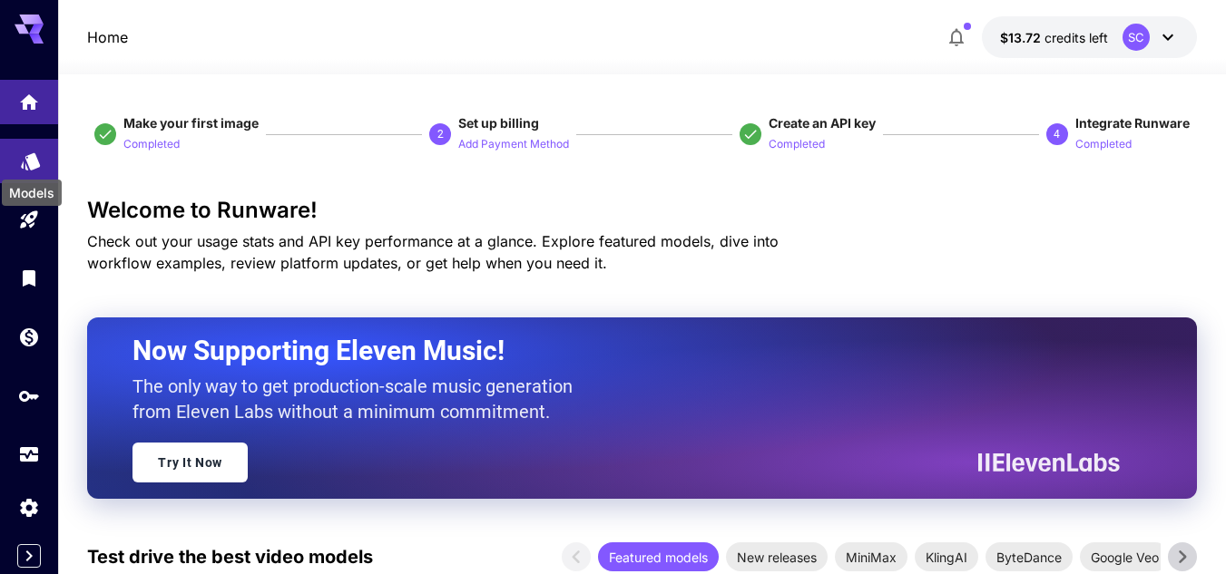
click at [26, 152] on icon "Models" at bounding box center [31, 155] width 22 height 22
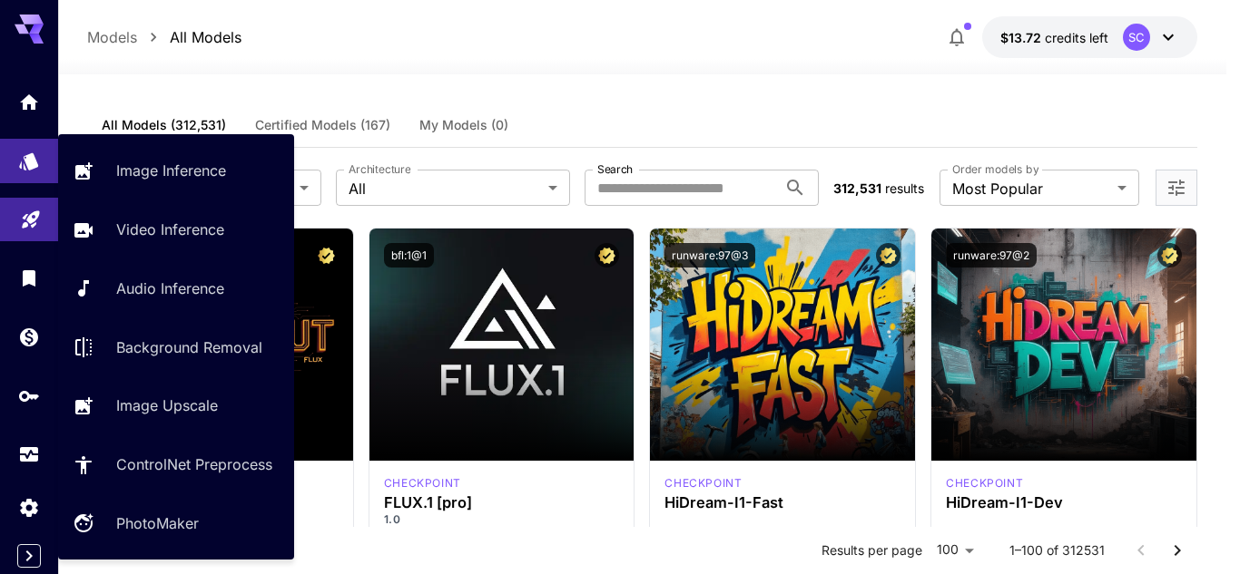
click at [29, 201] on link at bounding box center [29, 220] width 58 height 44
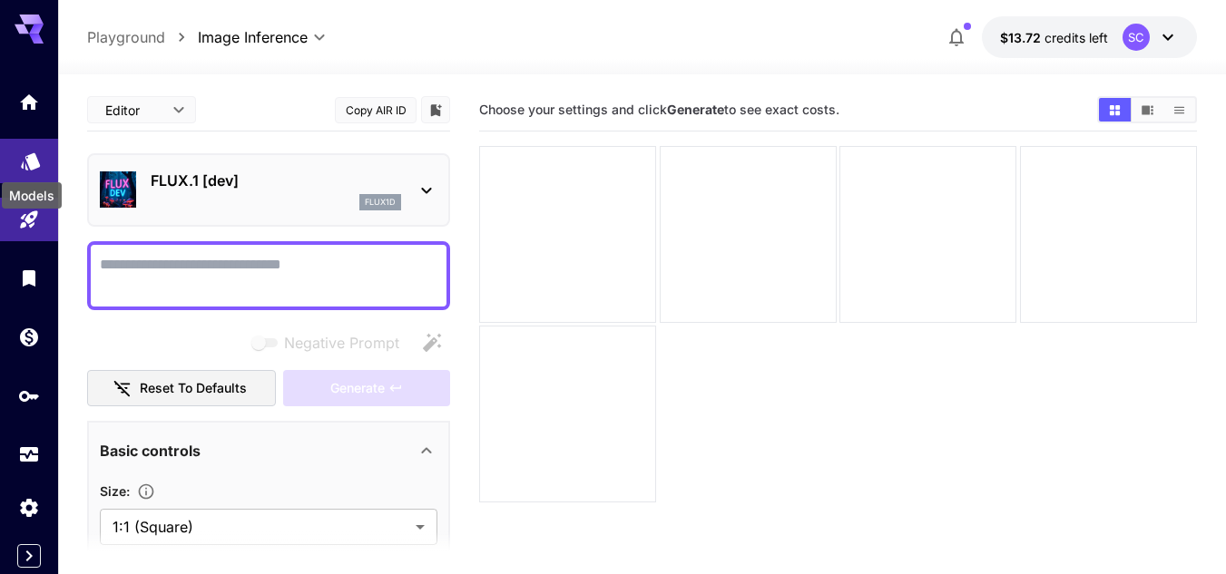
click at [34, 165] on icon "Models" at bounding box center [31, 156] width 22 height 22
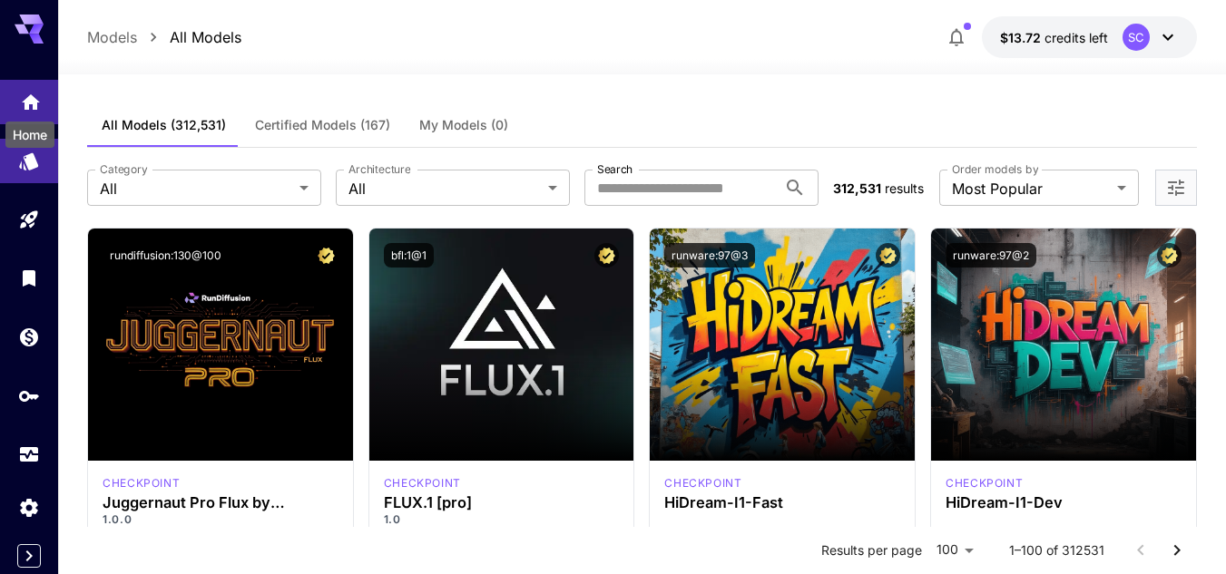
click at [34, 100] on icon "Home" at bounding box center [31, 96] width 18 height 15
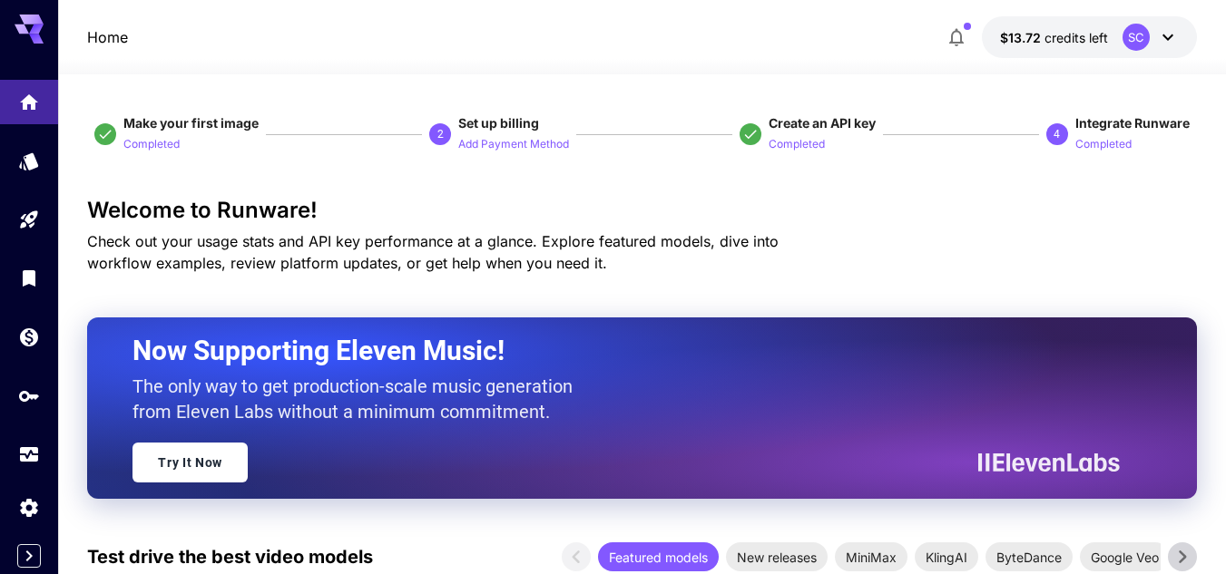
click at [25, 23] on icon at bounding box center [29, 24] width 29 height 19
click at [21, 163] on icon "Models" at bounding box center [31, 155] width 22 height 22
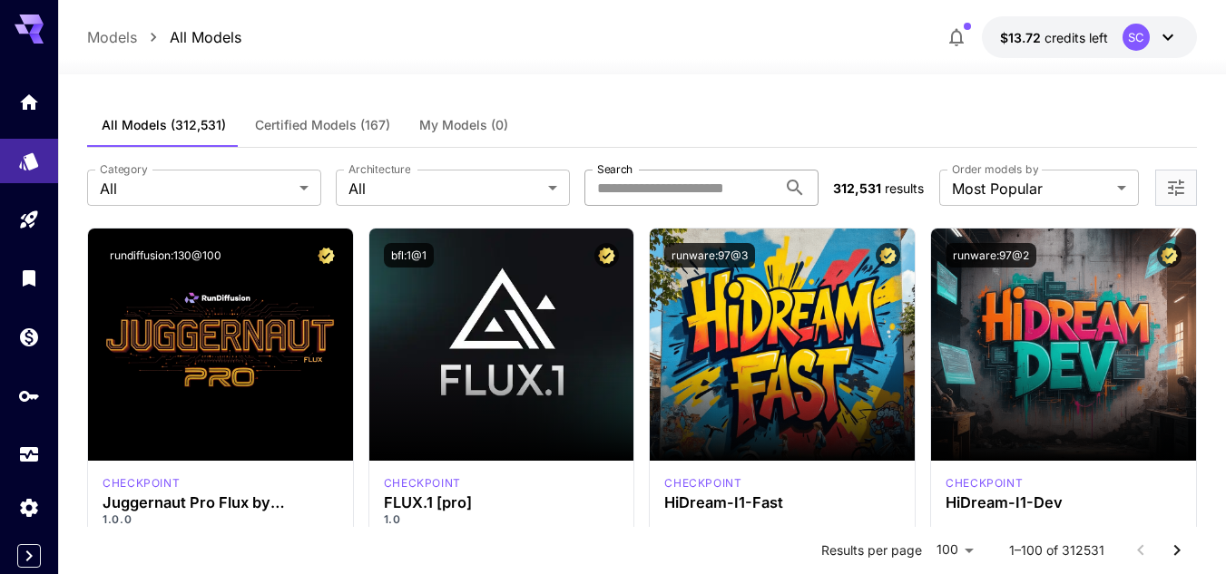
click at [662, 181] on input "Search" at bounding box center [680, 188] width 192 height 36
type input "*******"
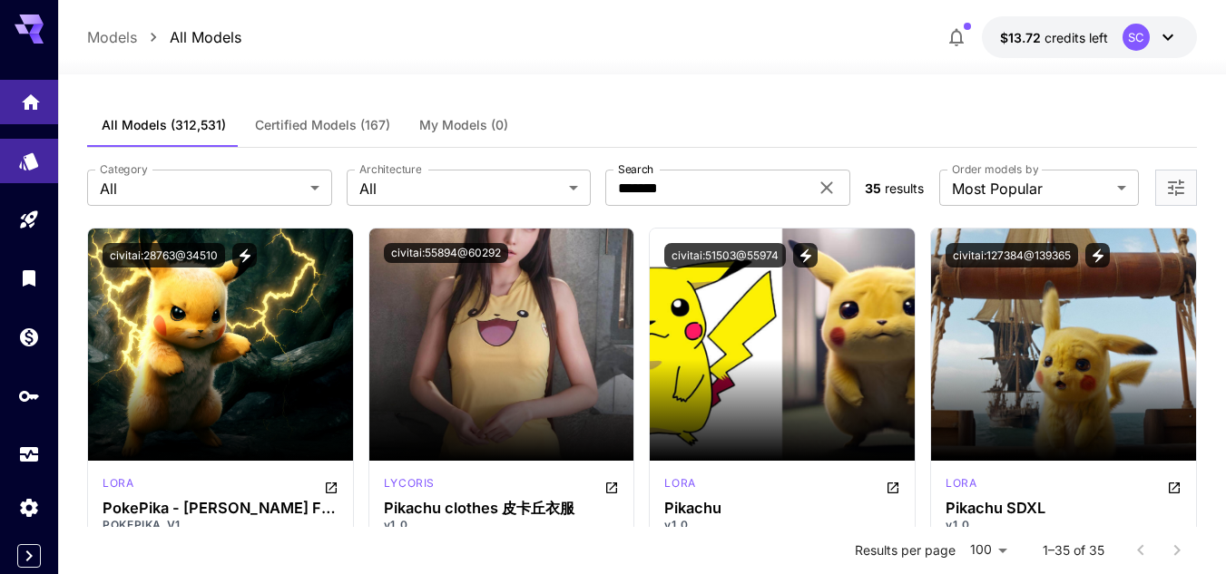
click at [25, 113] on link at bounding box center [29, 102] width 58 height 44
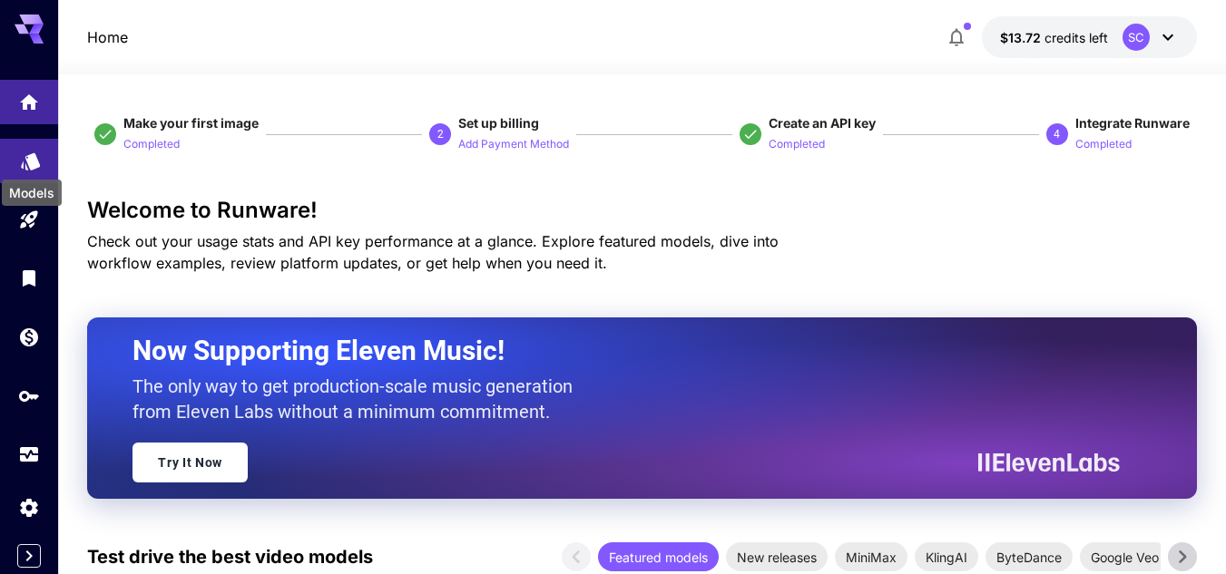
click at [28, 161] on icon "Models" at bounding box center [30, 155] width 19 height 17
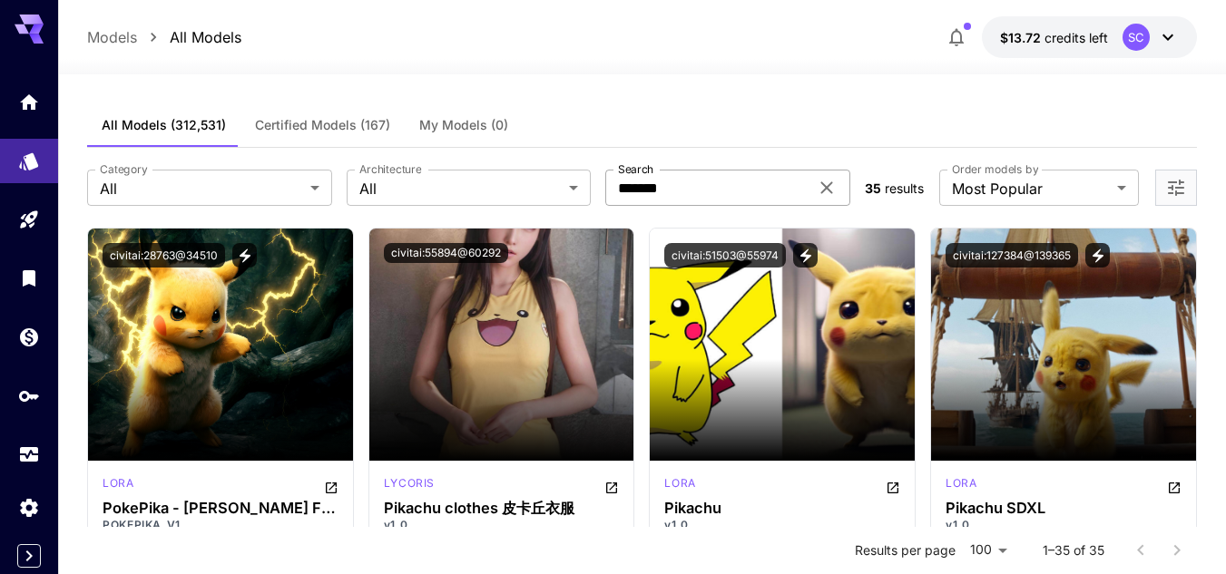
click at [832, 196] on icon at bounding box center [827, 188] width 22 height 22
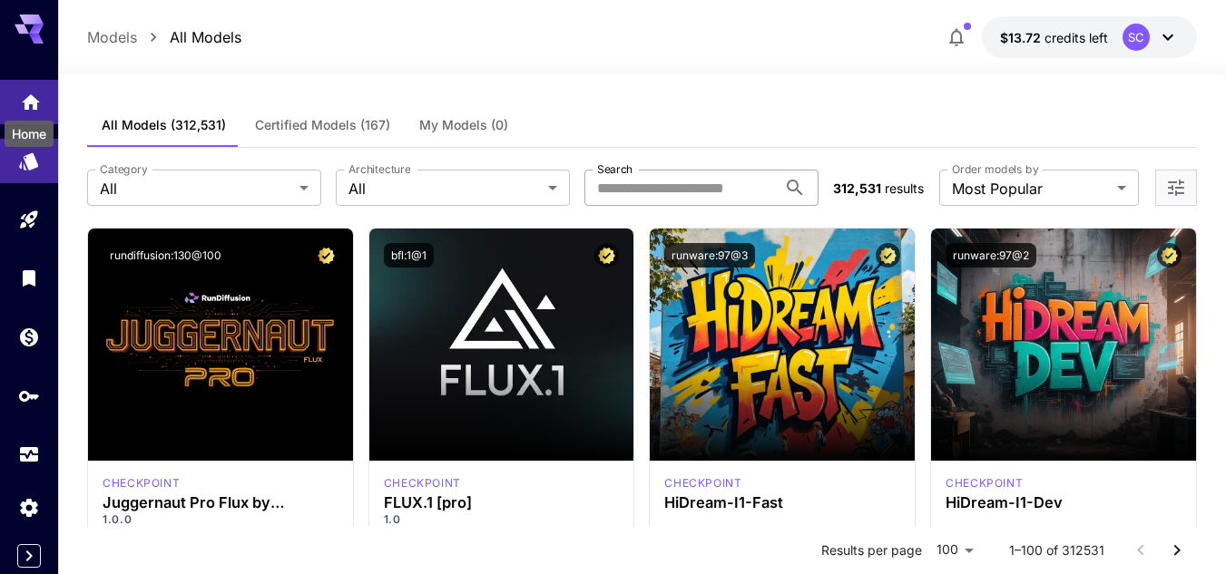
click at [36, 107] on icon "Home" at bounding box center [31, 97] width 22 height 22
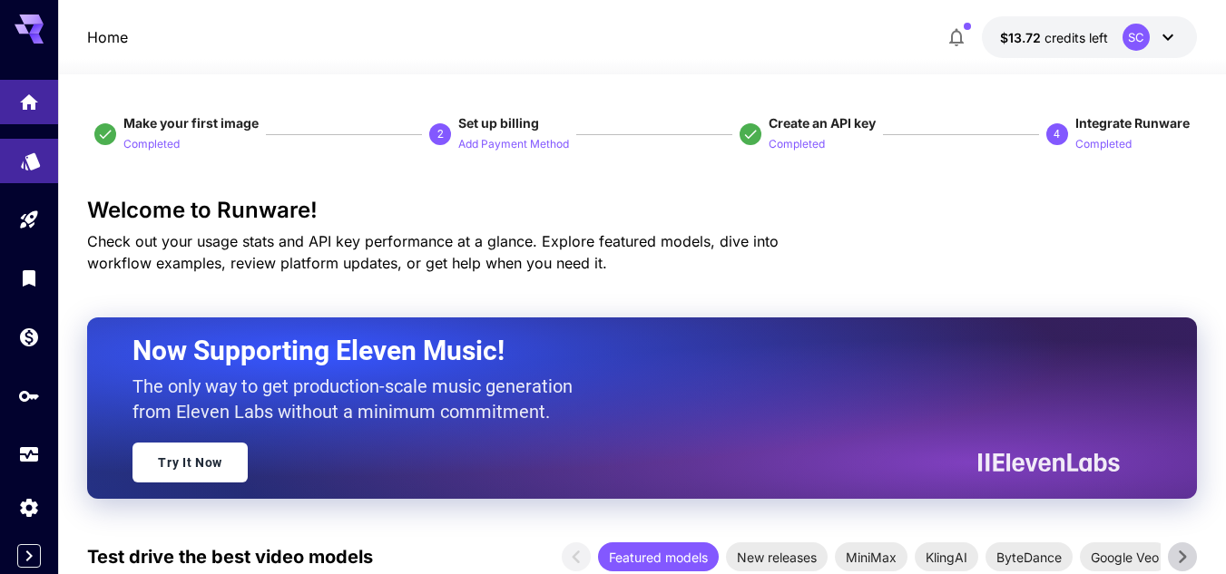
click at [15, 161] on link at bounding box center [29, 161] width 58 height 44
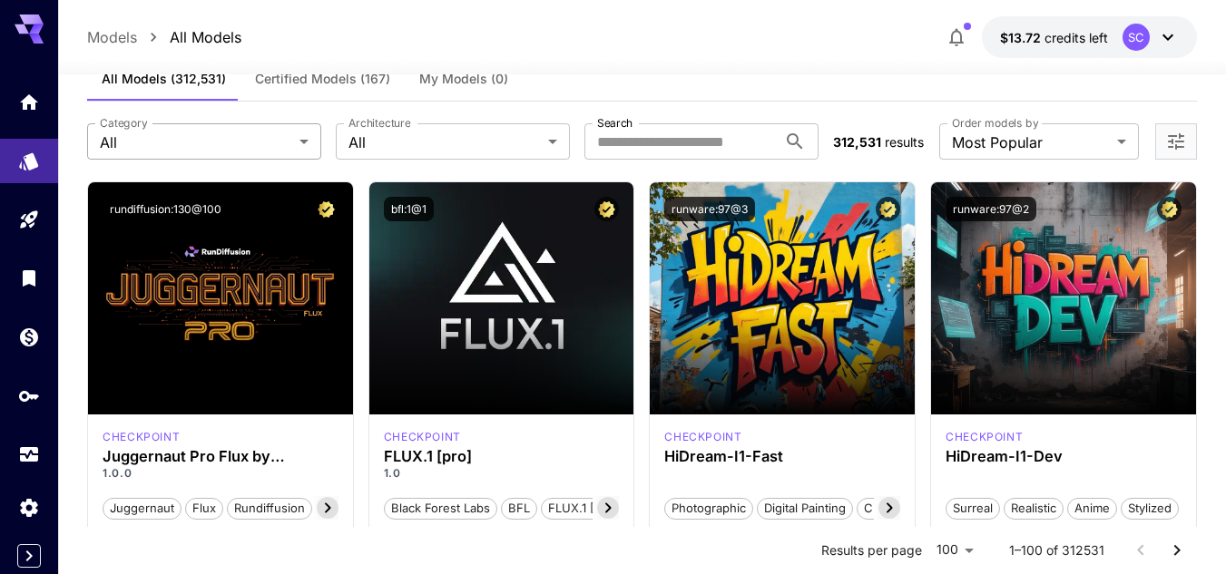
scroll to position [44, 0]
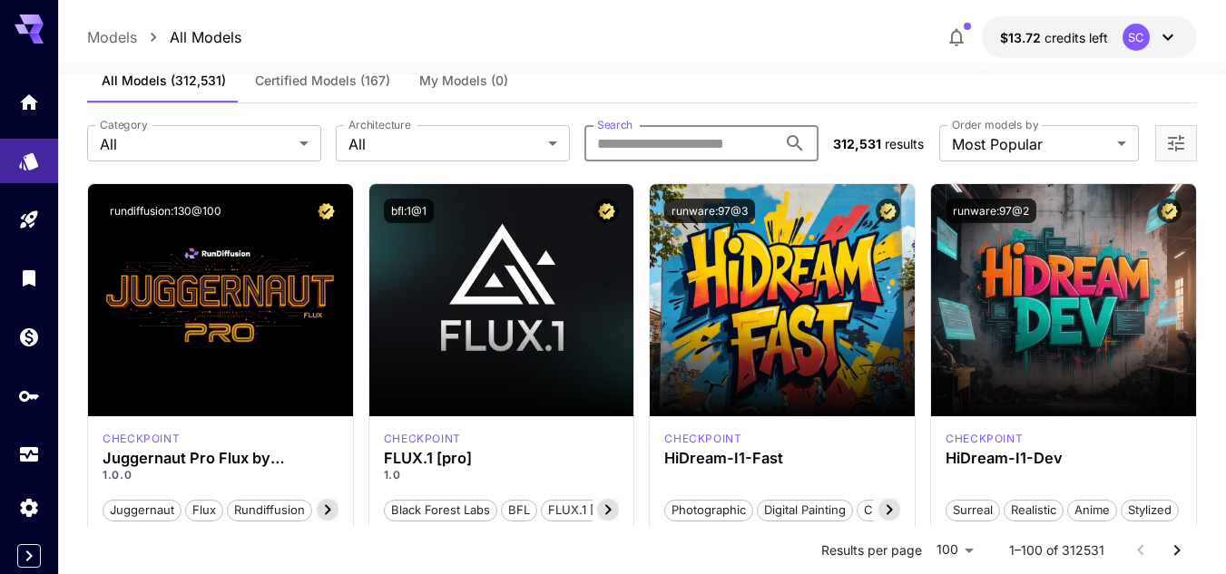
click at [636, 137] on input "Search" at bounding box center [680, 143] width 192 height 36
type input "*******"
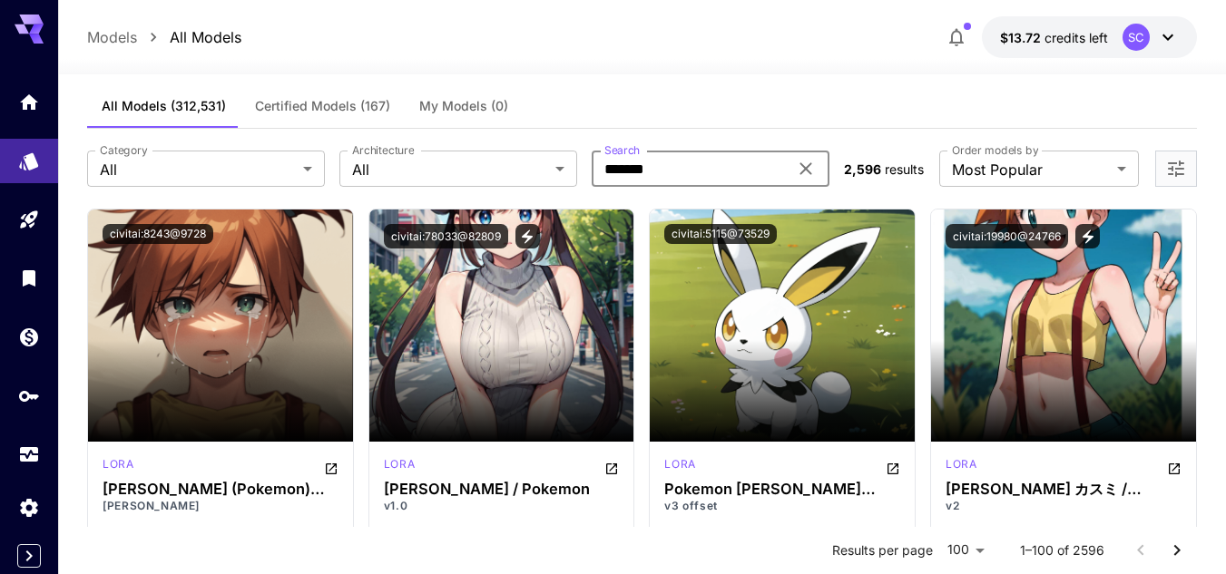
scroll to position [0, 0]
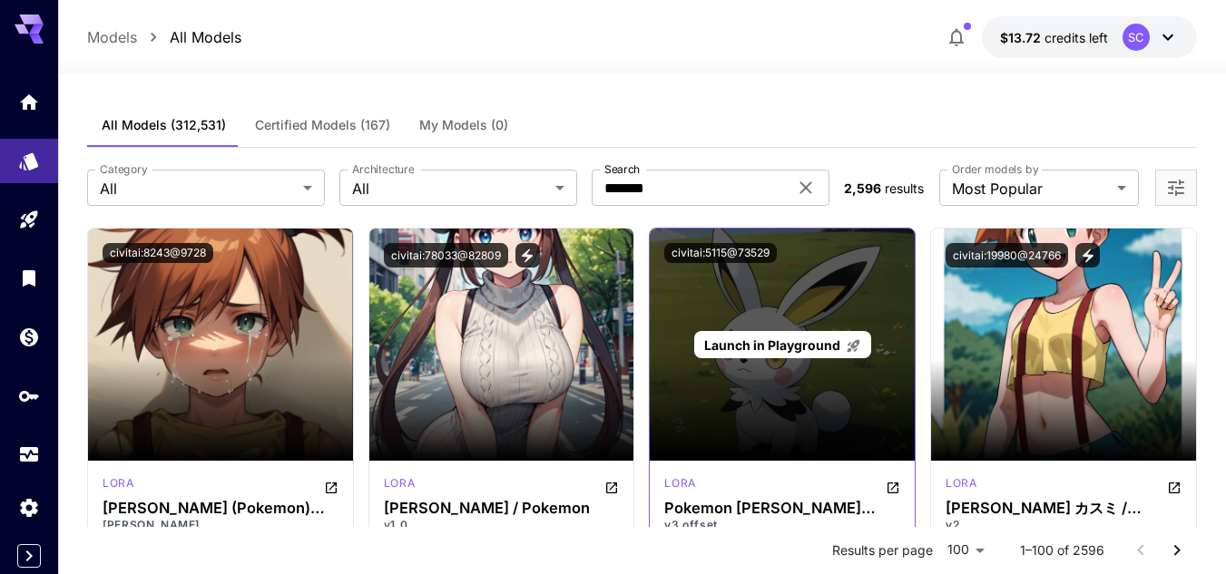
click at [736, 342] on span "Launch in Playground" at bounding box center [772, 345] width 136 height 15
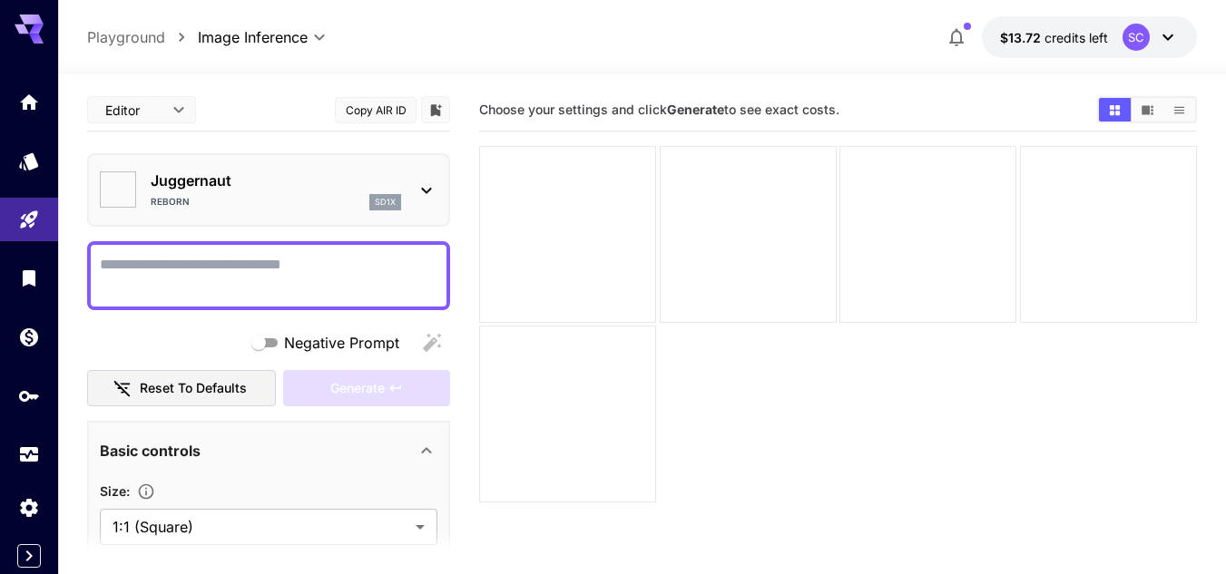
type input "*******"
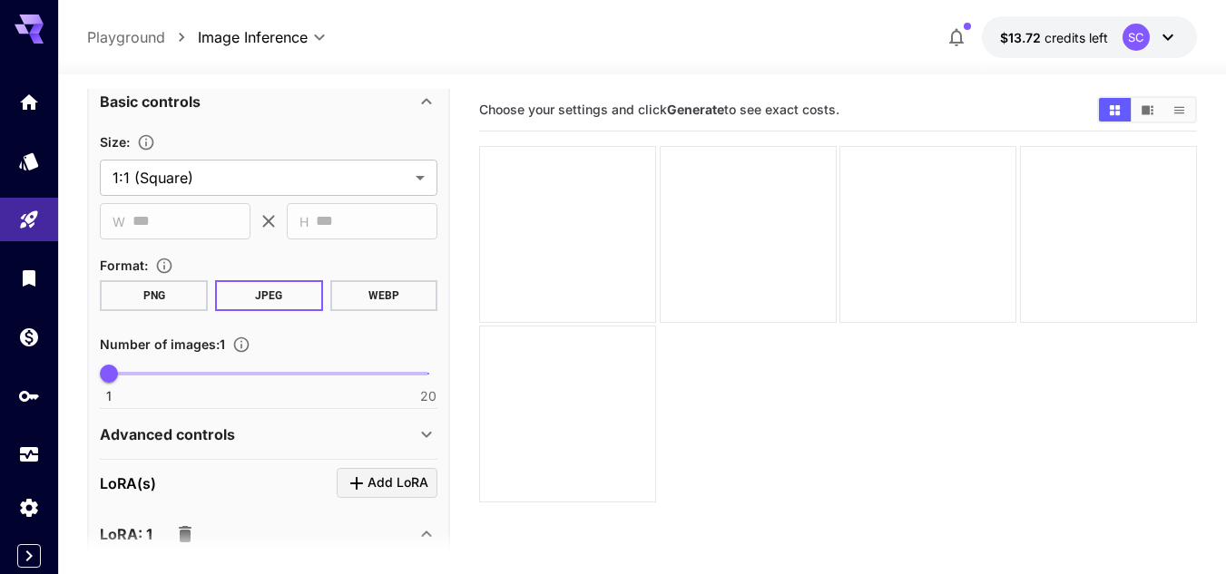
scroll to position [356, 0]
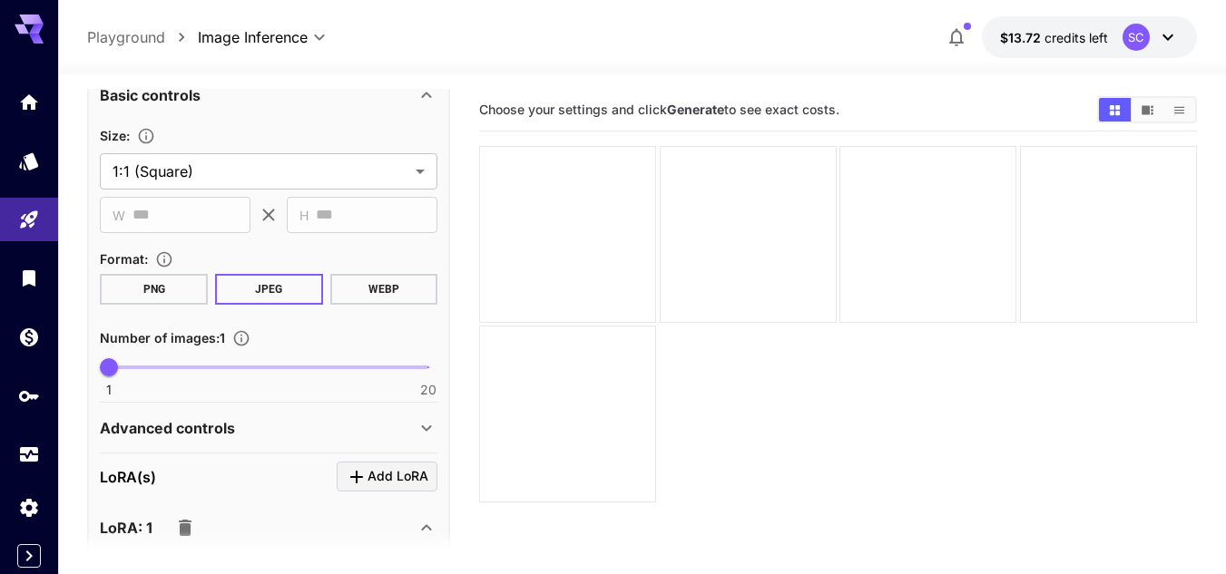
type textarea "******"
click at [380, 271] on section "Format : PNG JPEG WEBP" at bounding box center [269, 276] width 338 height 57
click at [377, 281] on button "WEBP" at bounding box center [384, 289] width 108 height 31
click at [299, 286] on button "JPEG" at bounding box center [269, 289] width 108 height 31
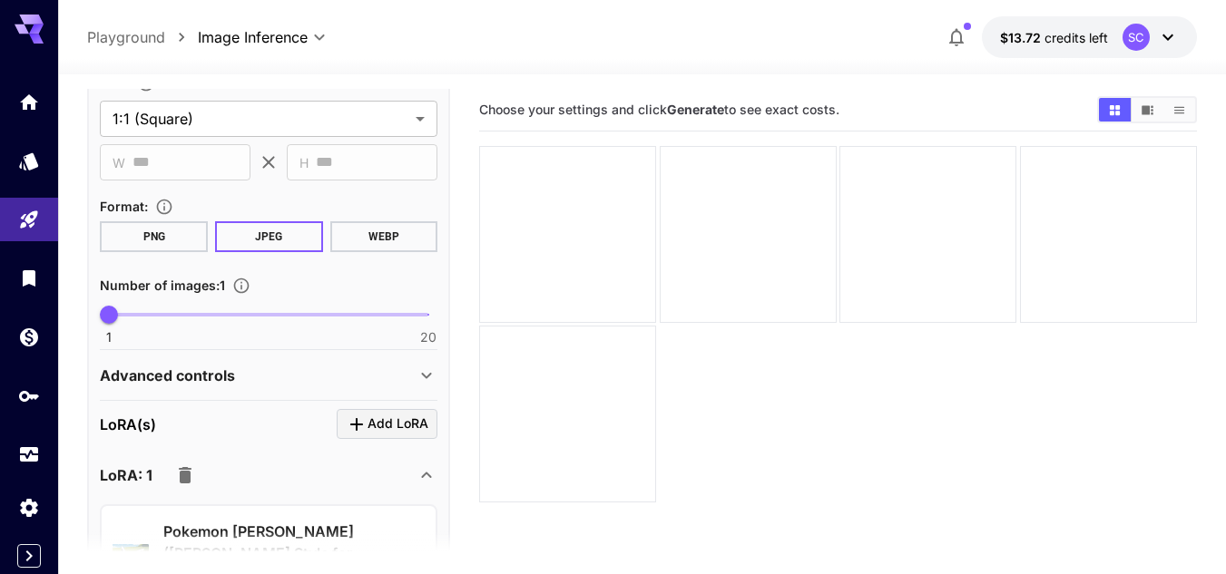
scroll to position [409, 0]
click at [114, 321] on span "1" at bounding box center [109, 314] width 18 height 18
click at [147, 373] on p "Advanced controls" at bounding box center [167, 375] width 135 height 22
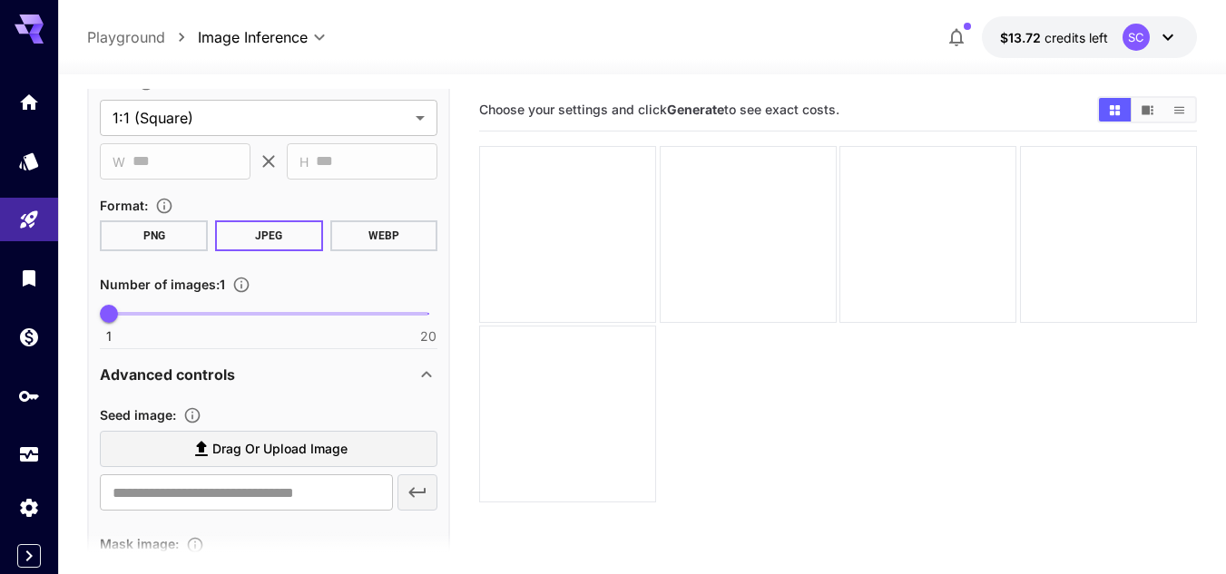
click at [147, 373] on p "Advanced controls" at bounding box center [167, 375] width 135 height 22
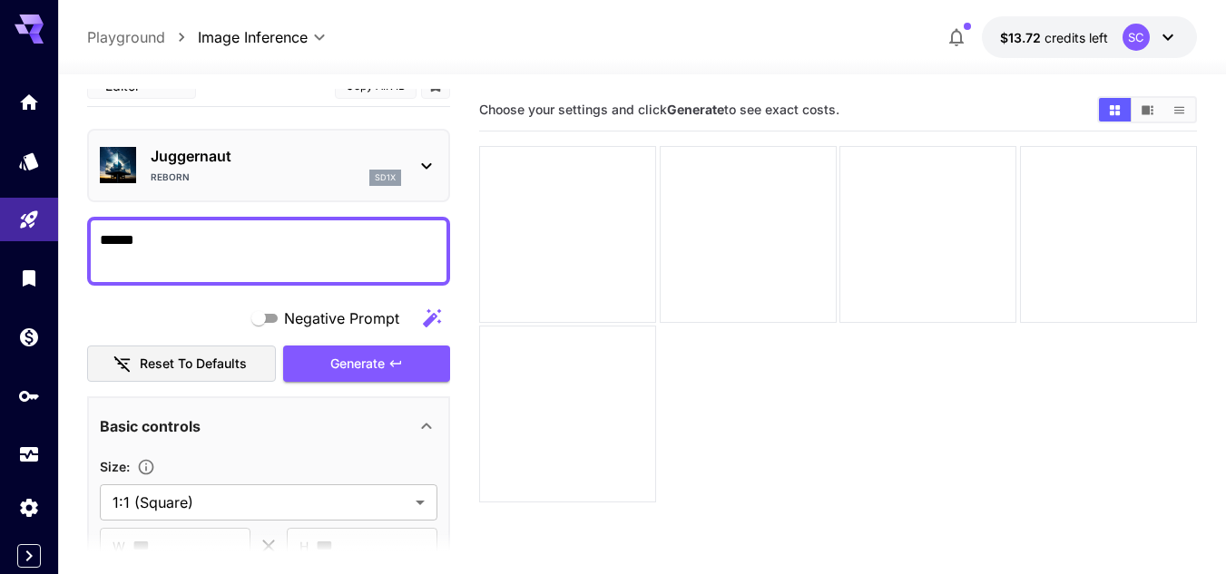
scroll to position [0, 0]
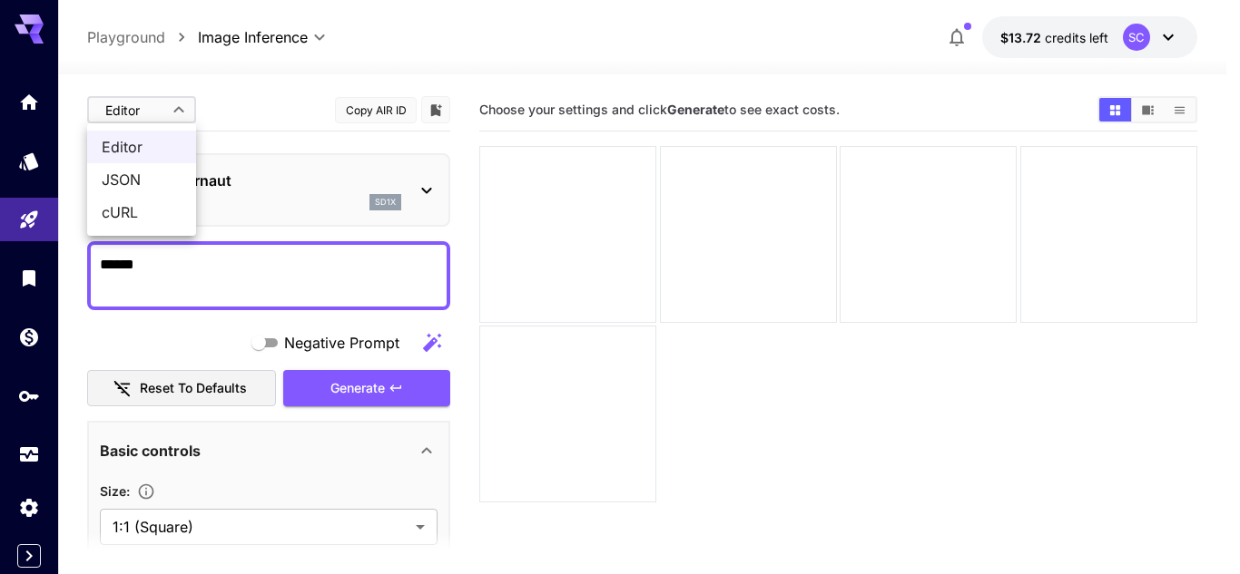
click at [168, 101] on body "**********" at bounding box center [620, 359] width 1240 height 718
click at [142, 172] on span "JSON" at bounding box center [142, 180] width 80 height 22
type input "****"
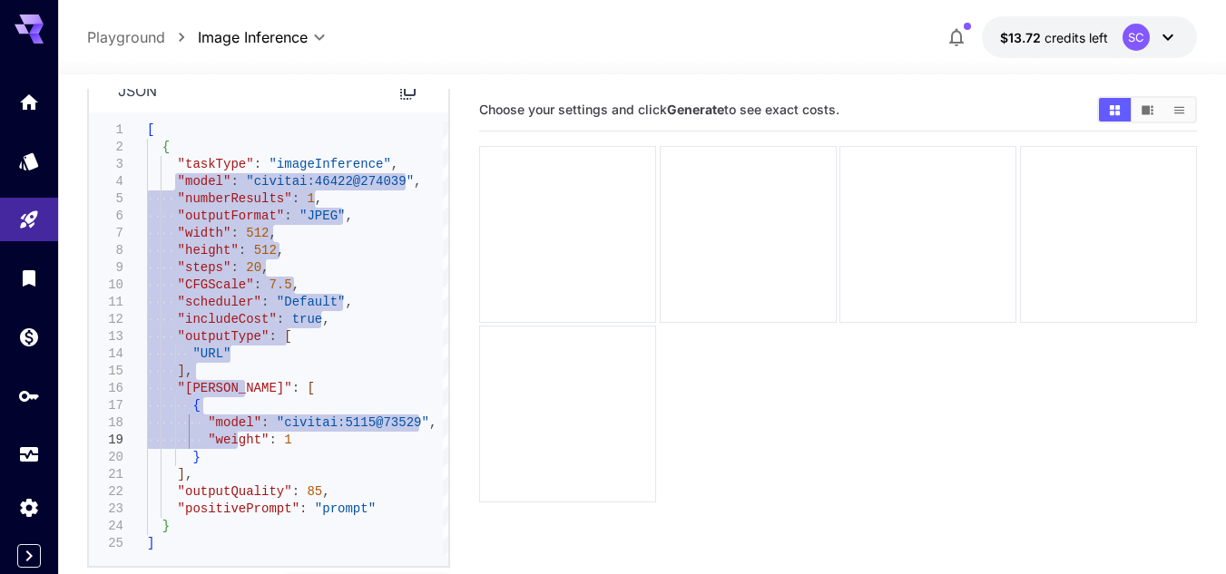
type textarea "**********"
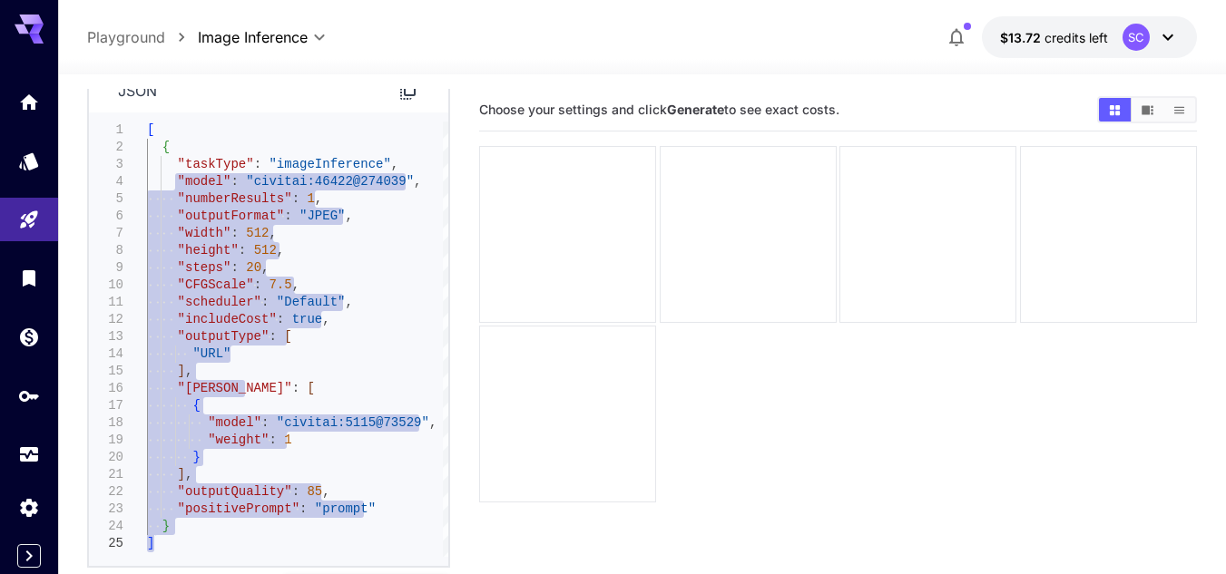
drag, startPoint x: 174, startPoint y: 178, endPoint x: 223, endPoint y: 544, distance: 369.9
click at [223, 544] on div "[ { "taskType" : "imageInference" , "model" : "civitai:46422@274039" , "numberR…" at bounding box center [297, 340] width 301 height 436
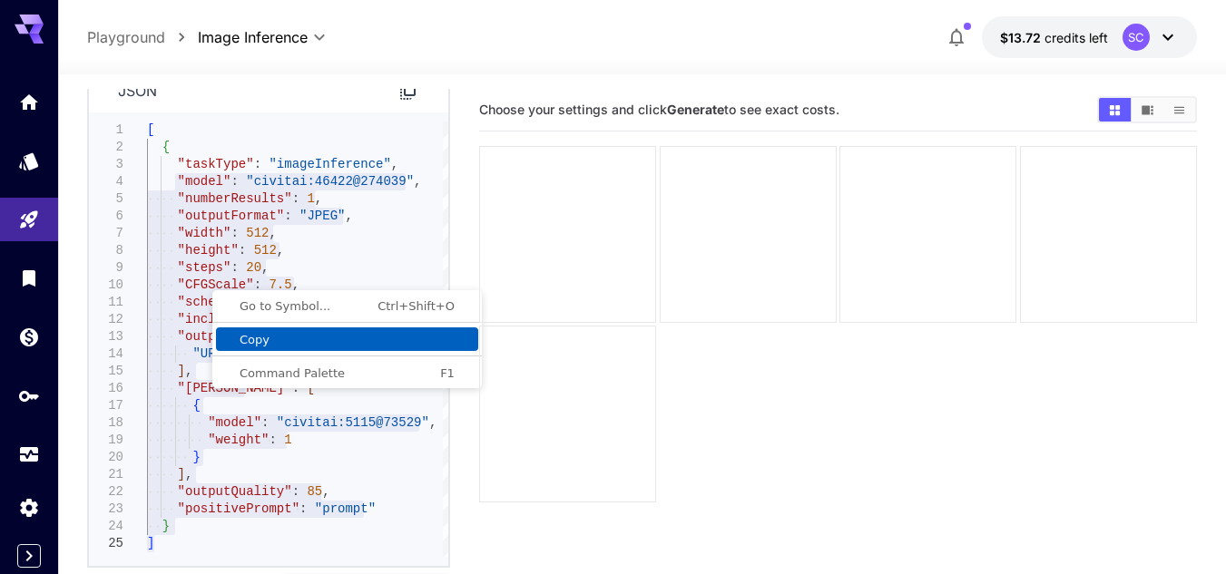
click at [251, 330] on link "Copy" at bounding box center [347, 340] width 262 height 24
